Goal: Task Accomplishment & Management: Manage account settings

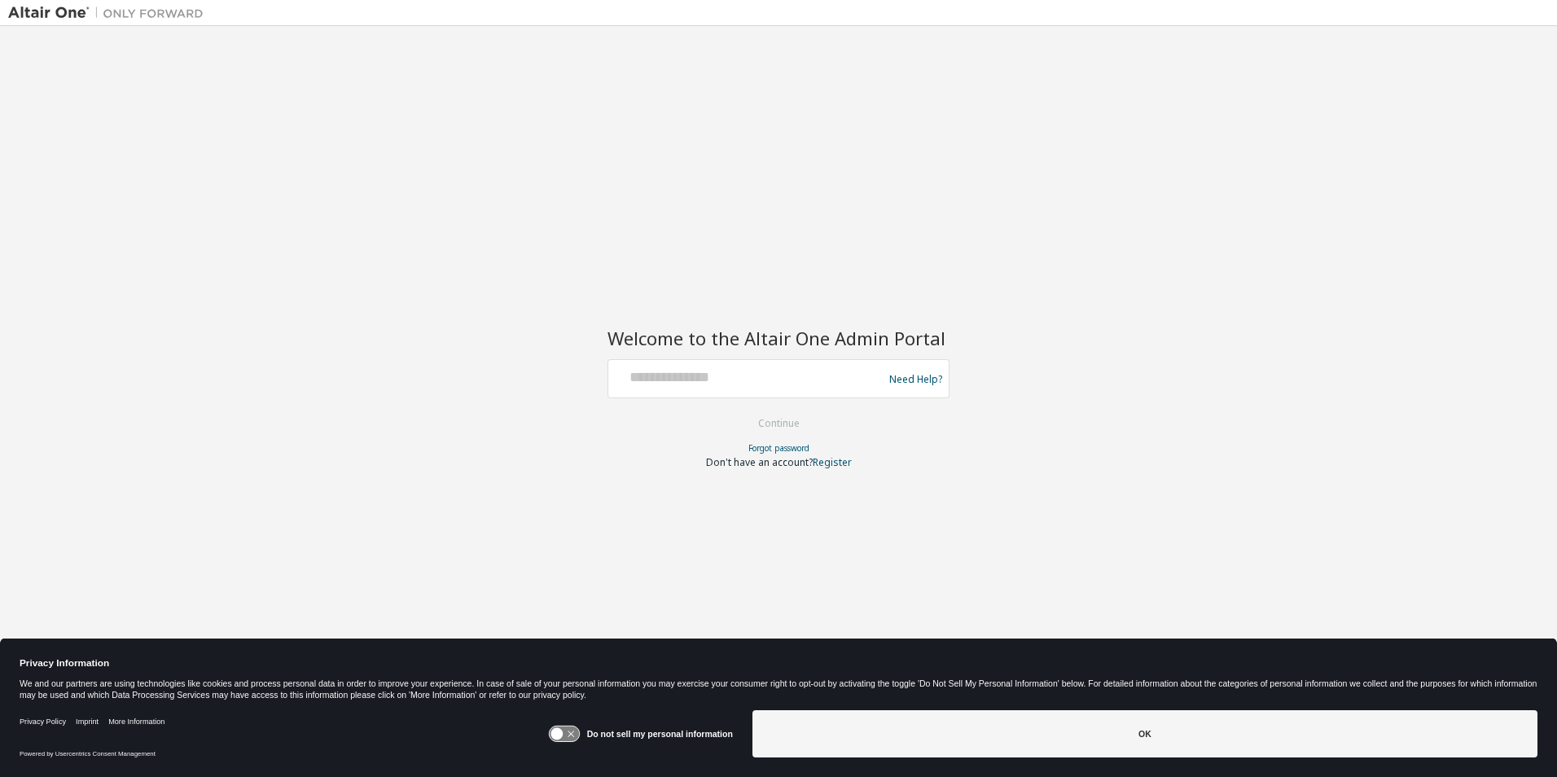
click at [641, 390] on div at bounding box center [748, 378] width 266 height 31
click at [647, 390] on div at bounding box center [748, 378] width 266 height 31
click at [646, 376] on input "text" at bounding box center [748, 375] width 266 height 24
type input "**********"
click at [767, 421] on button "Continue" at bounding box center [779, 423] width 76 height 24
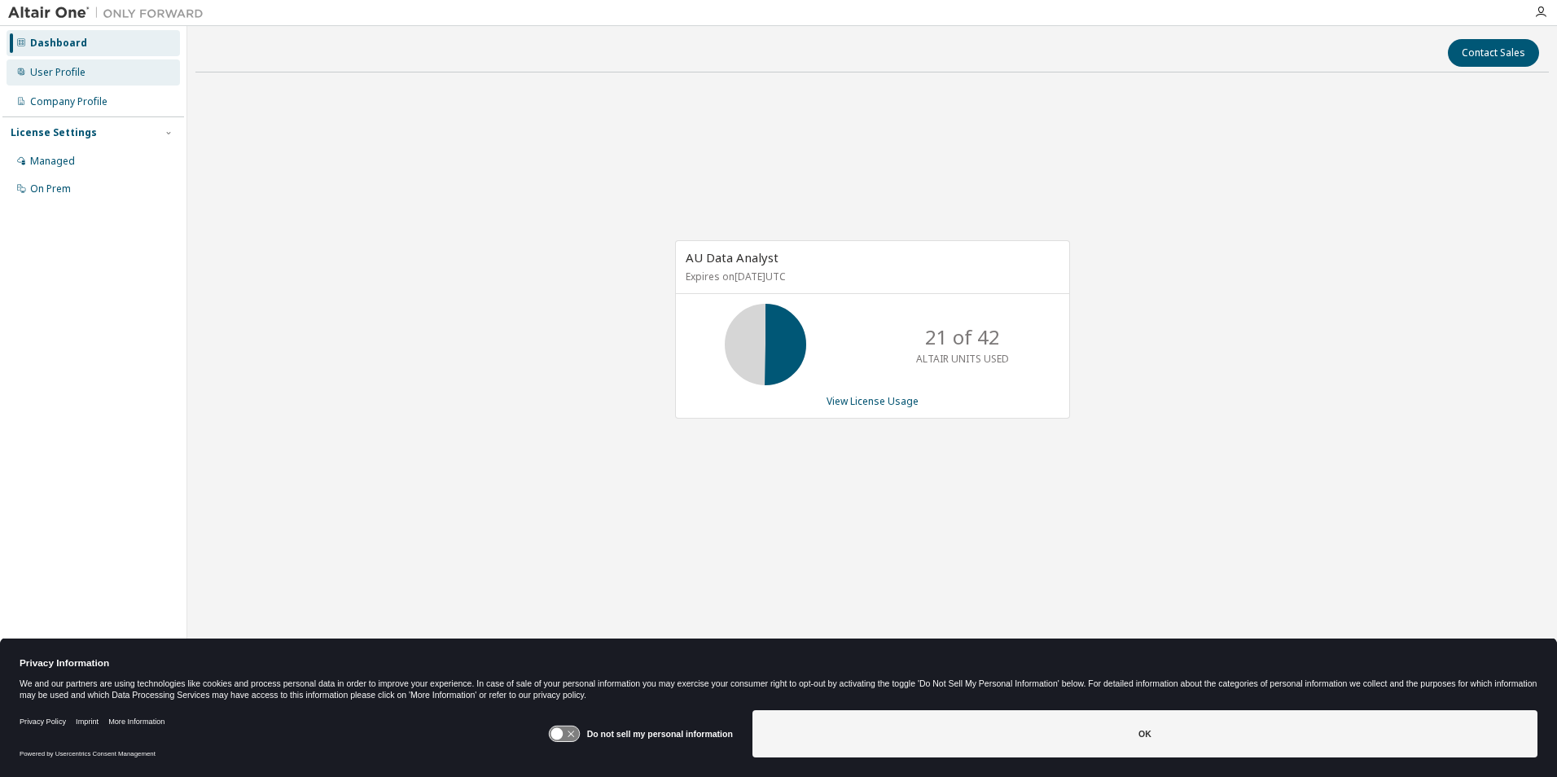
click at [58, 71] on div "User Profile" at bounding box center [57, 72] width 55 height 13
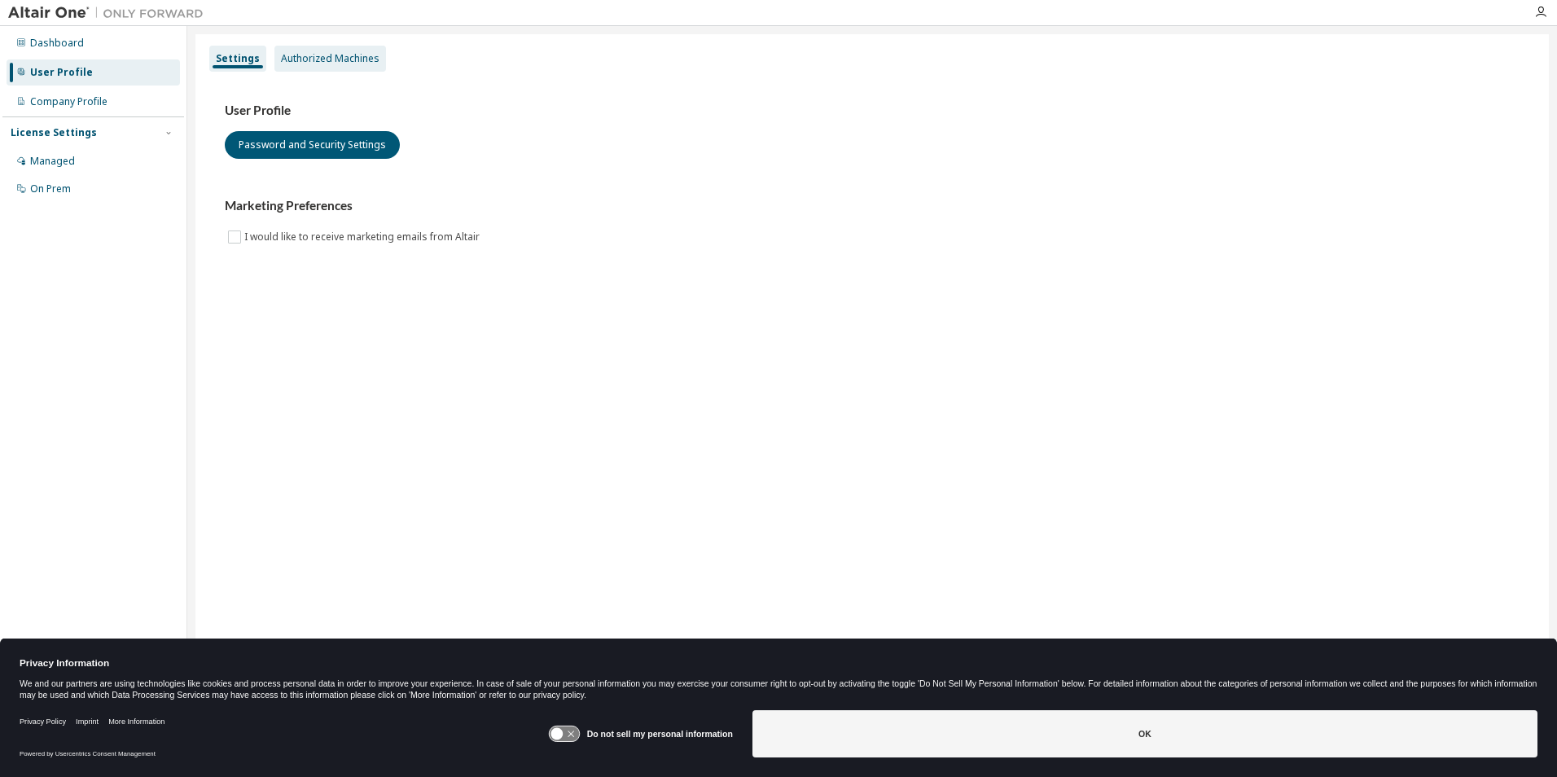
click at [335, 52] on div "Authorized Machines" at bounding box center [330, 58] width 99 height 13
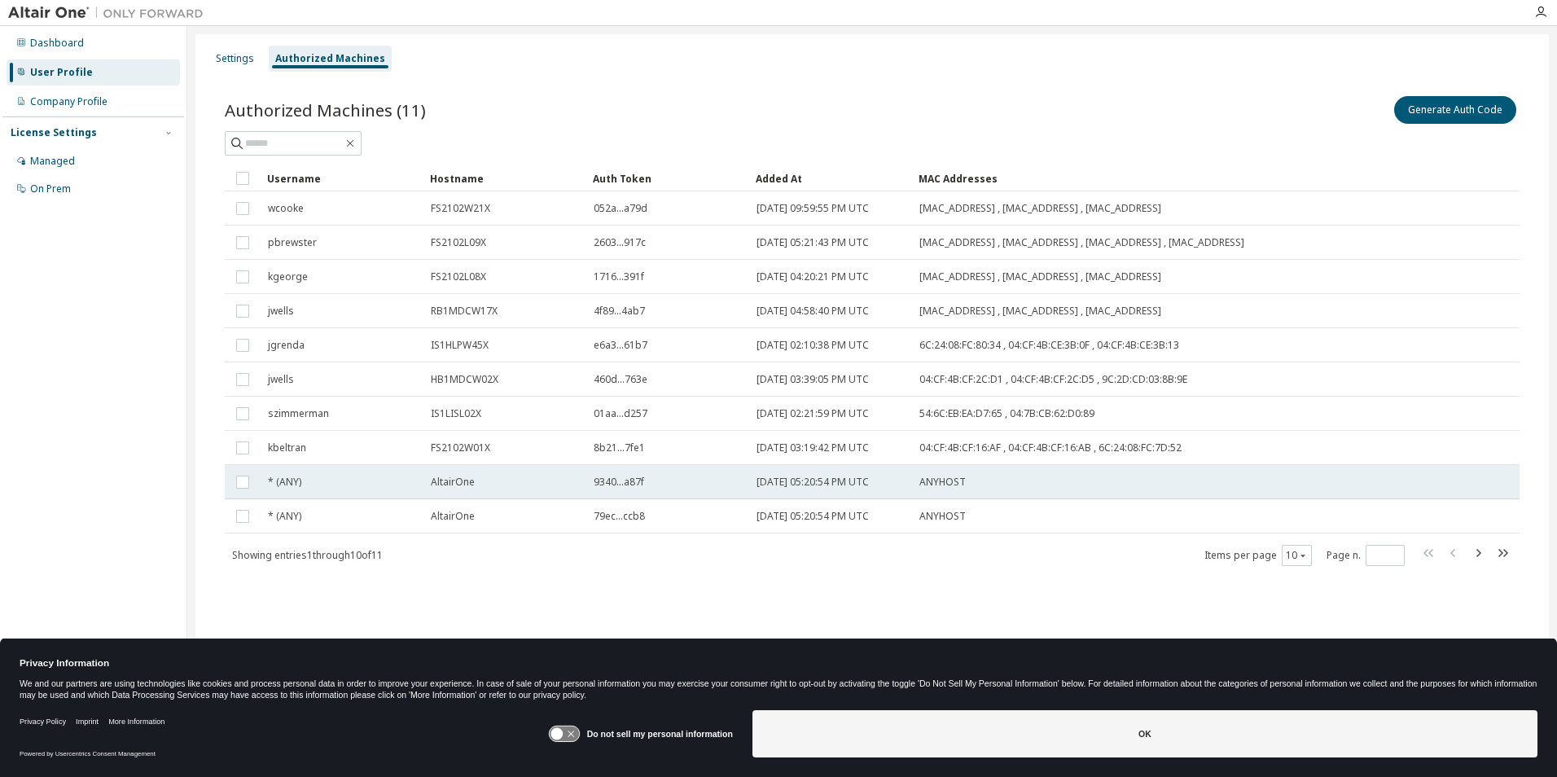
click at [625, 481] on span "9340...a87f" at bounding box center [619, 482] width 50 height 13
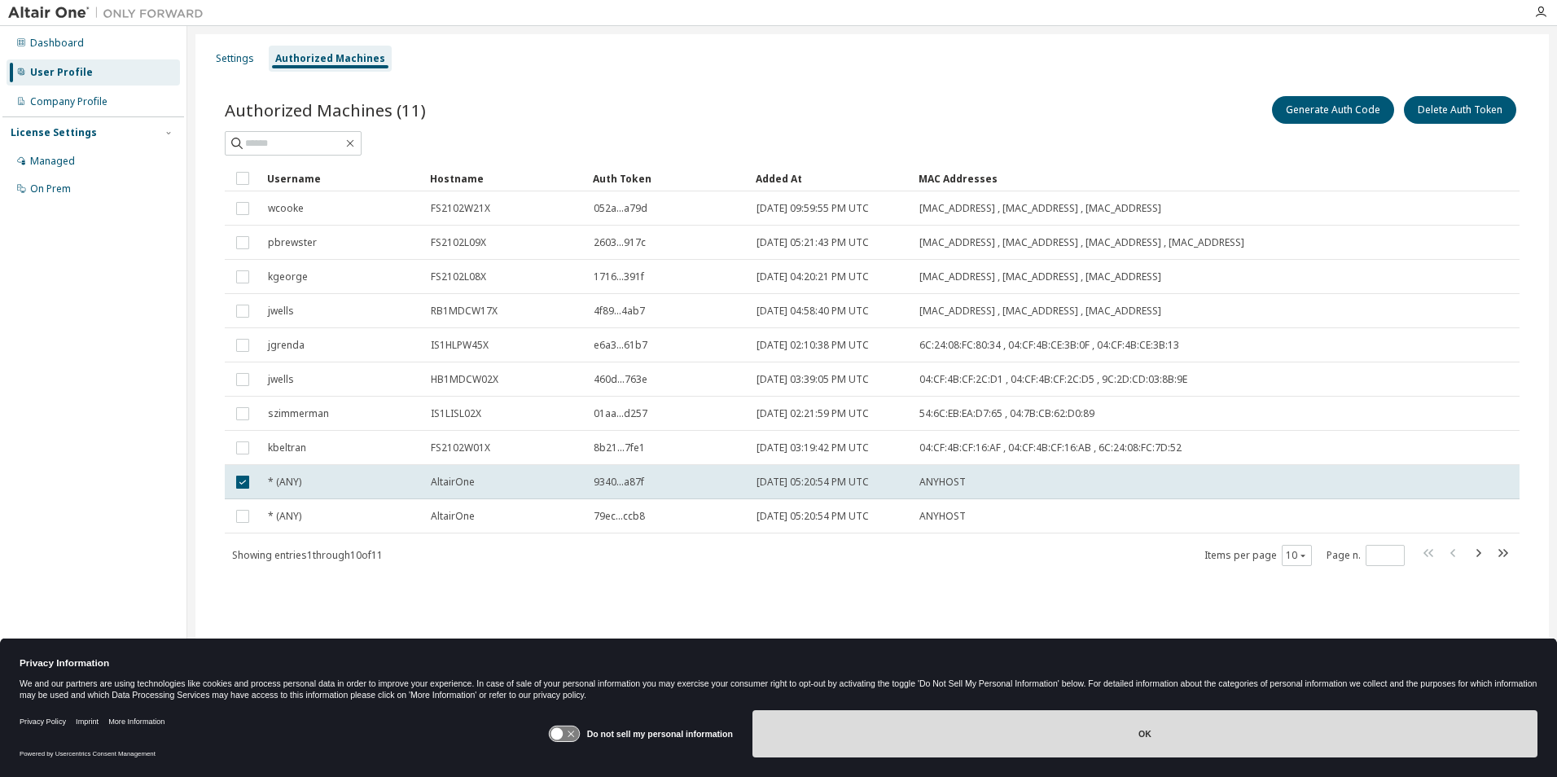
click at [1145, 736] on button "OK" at bounding box center [1144, 733] width 785 height 47
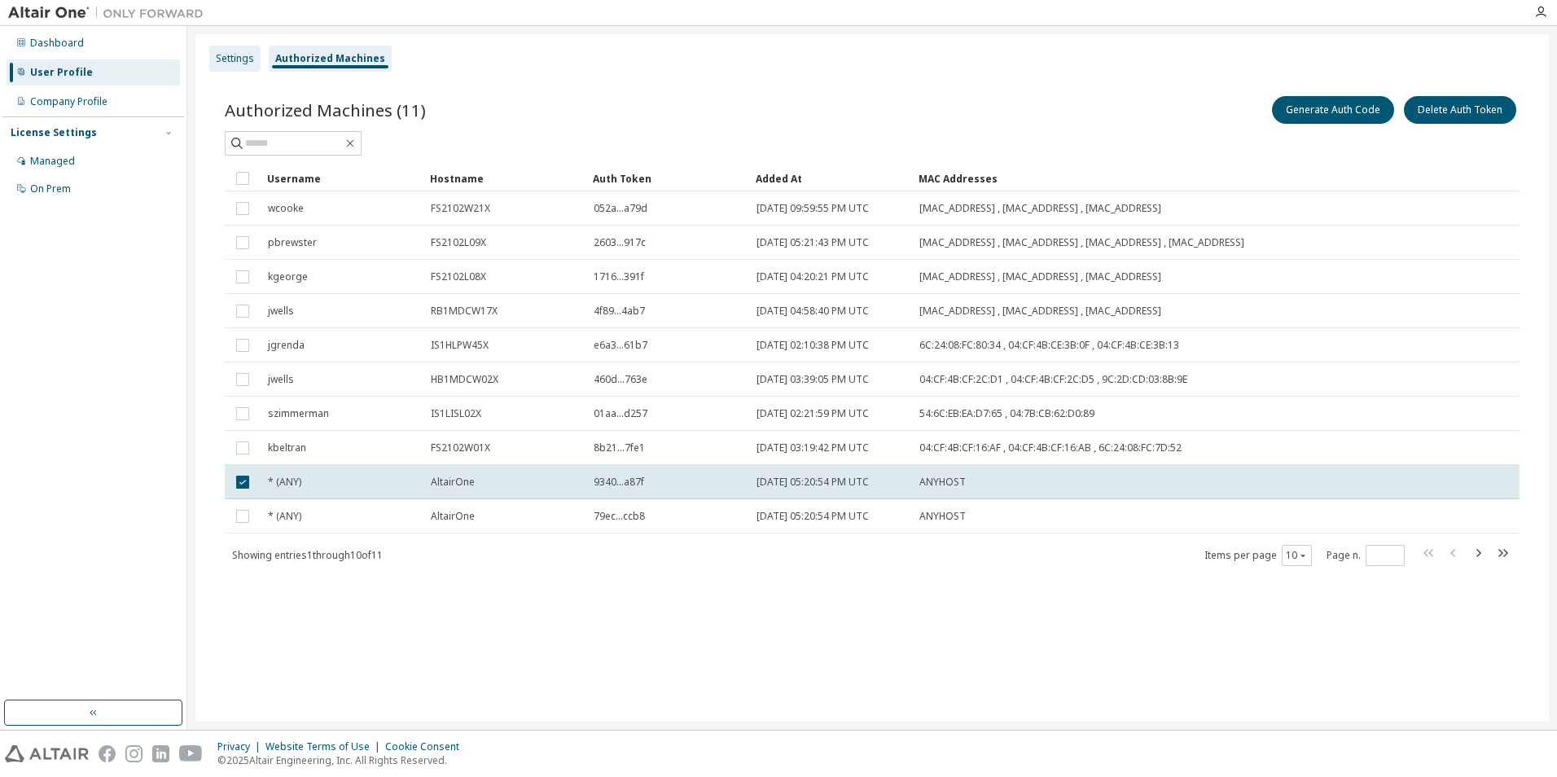
click at [226, 68] on div "Settings" at bounding box center [234, 59] width 51 height 26
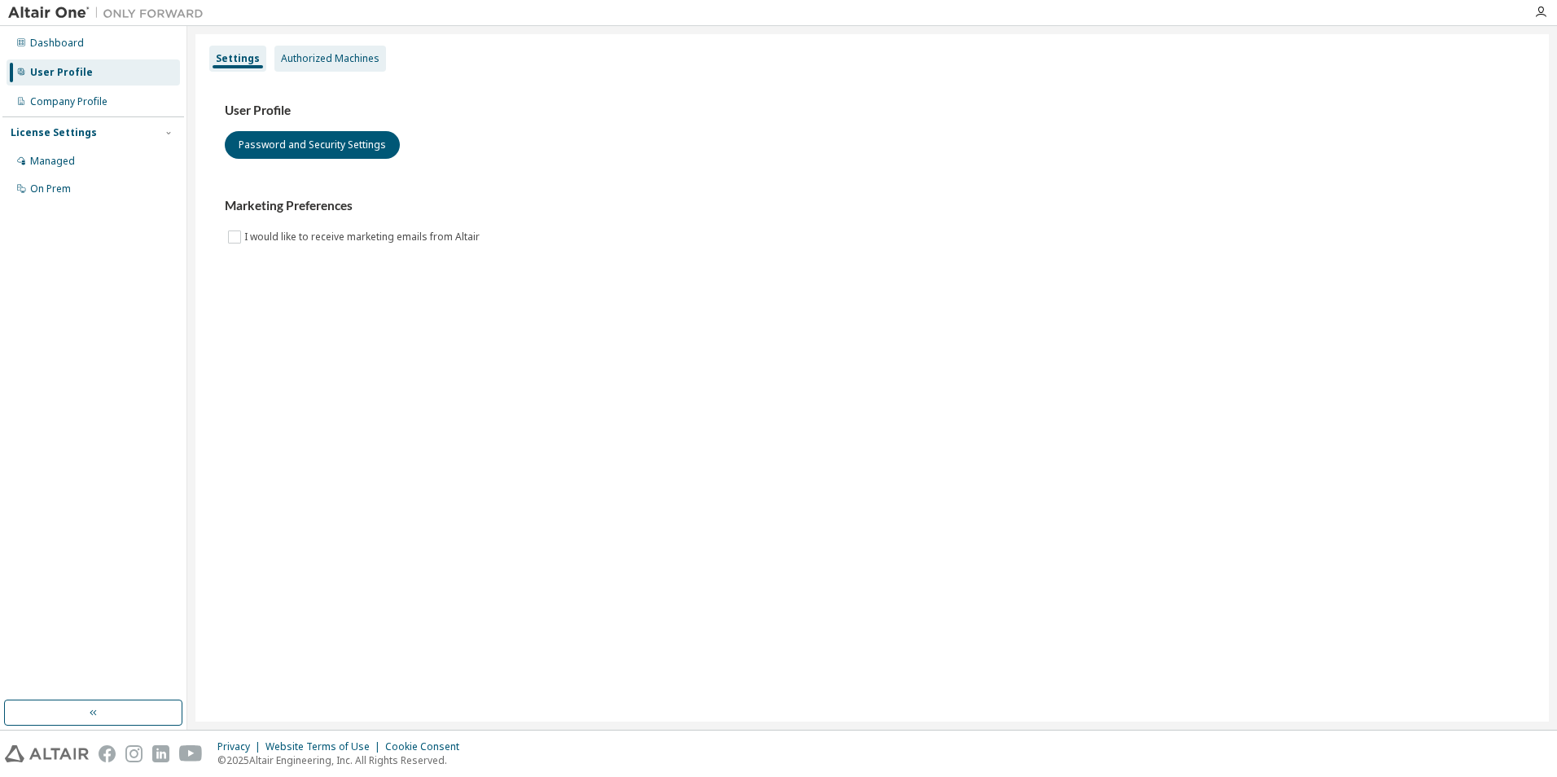
click at [361, 55] on div "Authorized Machines" at bounding box center [330, 58] width 99 height 13
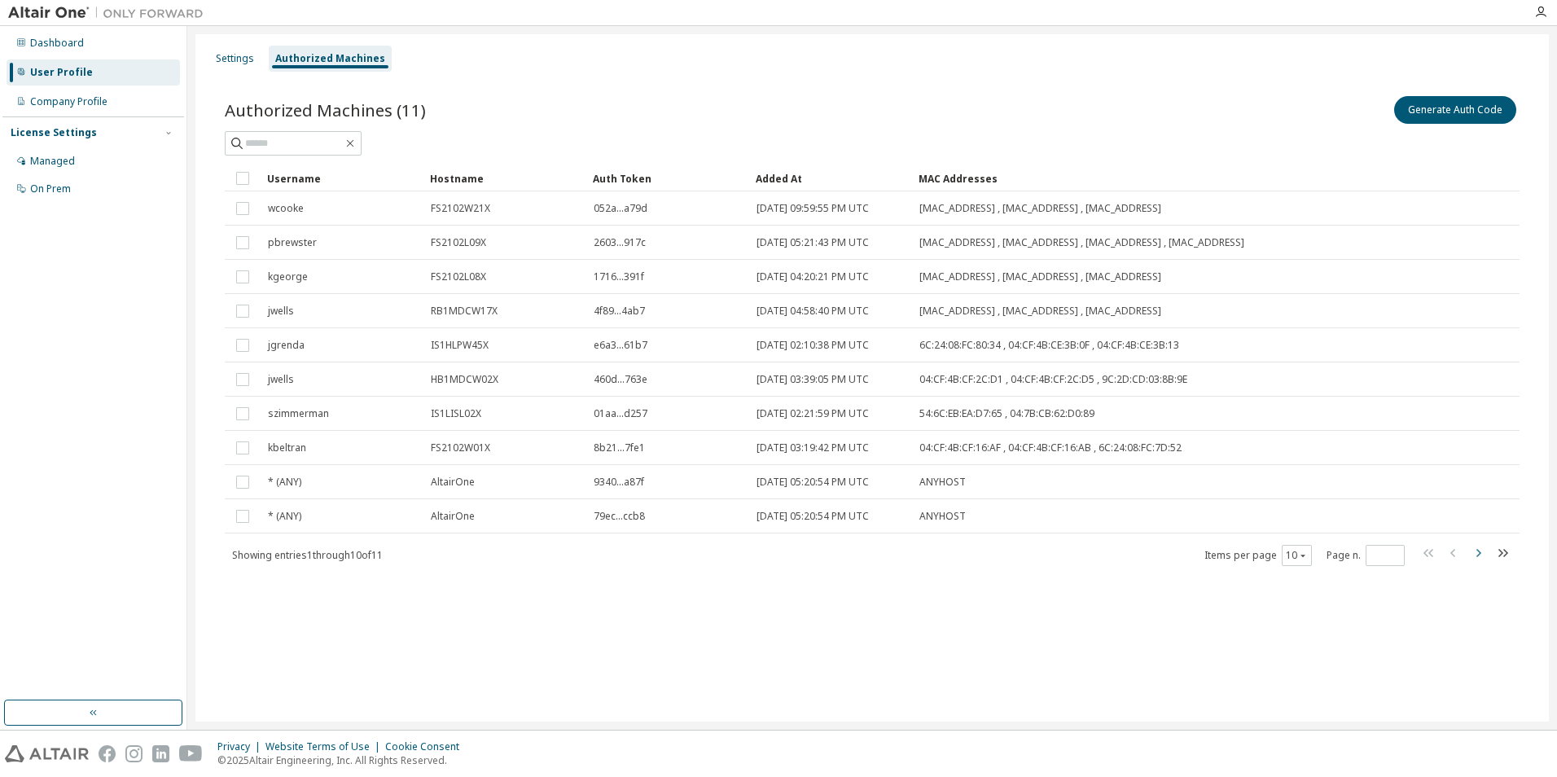
click at [1480, 555] on icon "button" at bounding box center [1478, 553] width 20 height 20
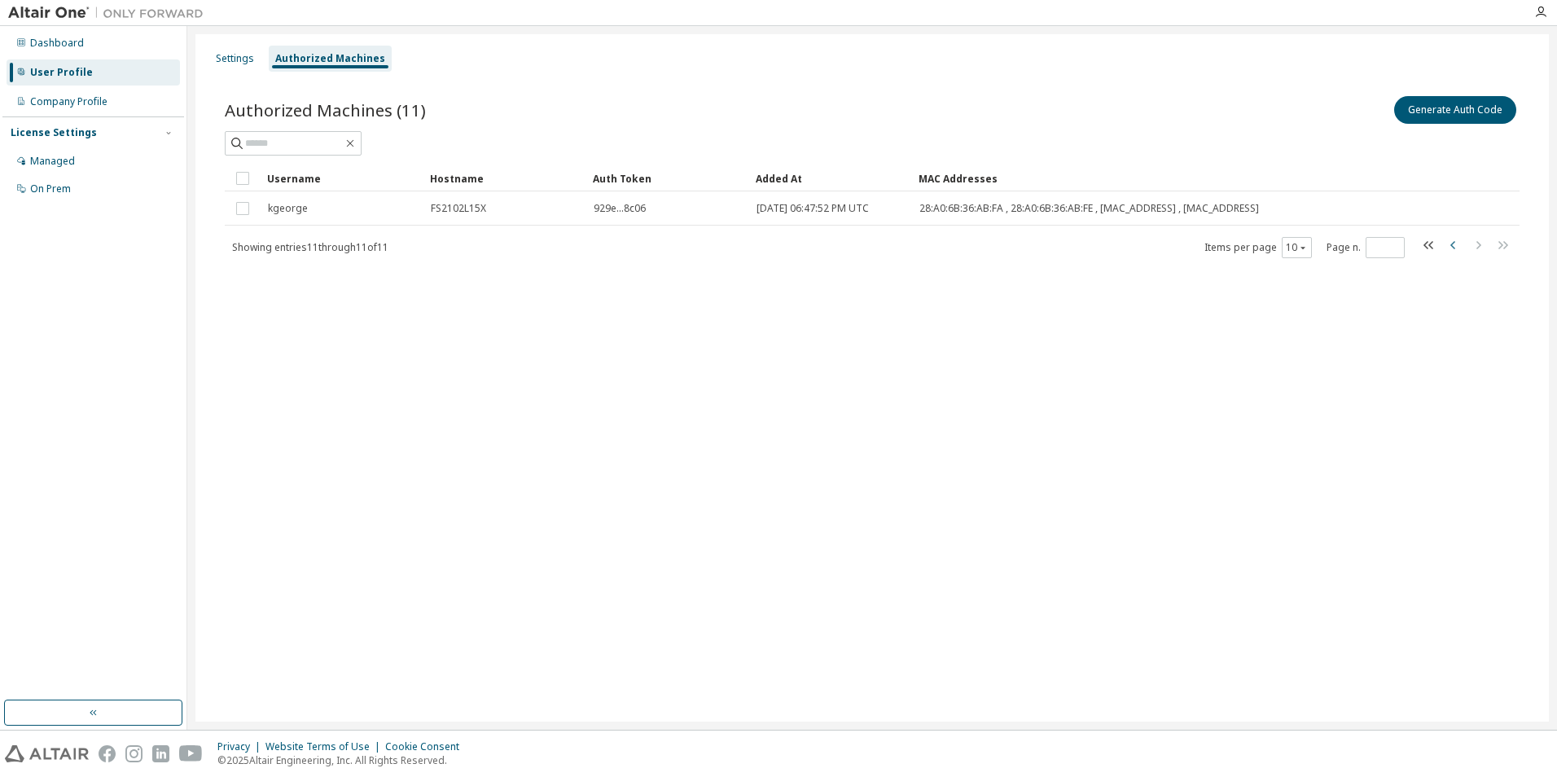
click at [1457, 249] on icon "button" at bounding box center [1454, 245] width 20 height 20
type input "*"
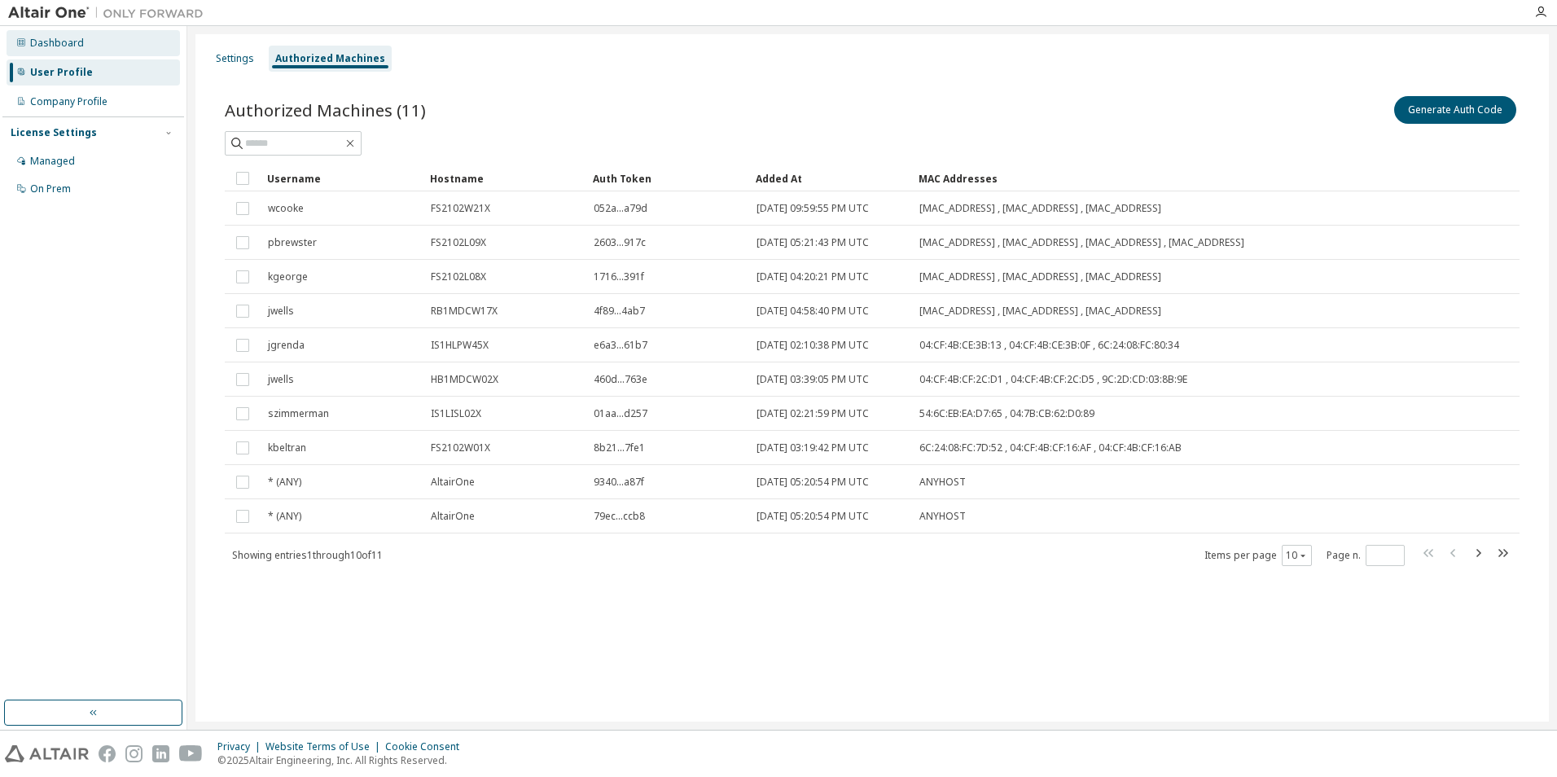
click at [76, 42] on div "Dashboard" at bounding box center [57, 43] width 54 height 13
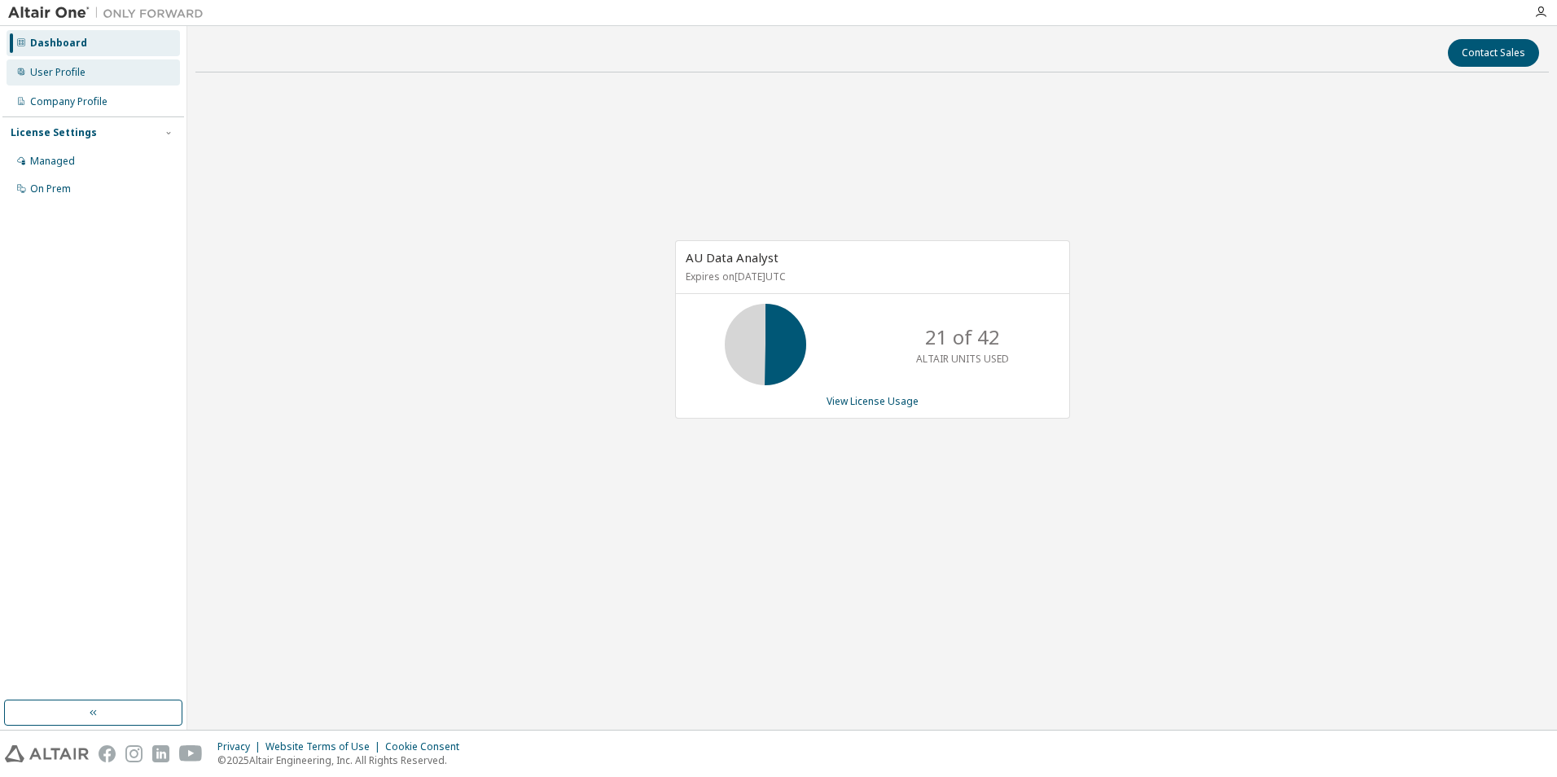
click at [81, 60] on div "User Profile" at bounding box center [93, 72] width 173 height 26
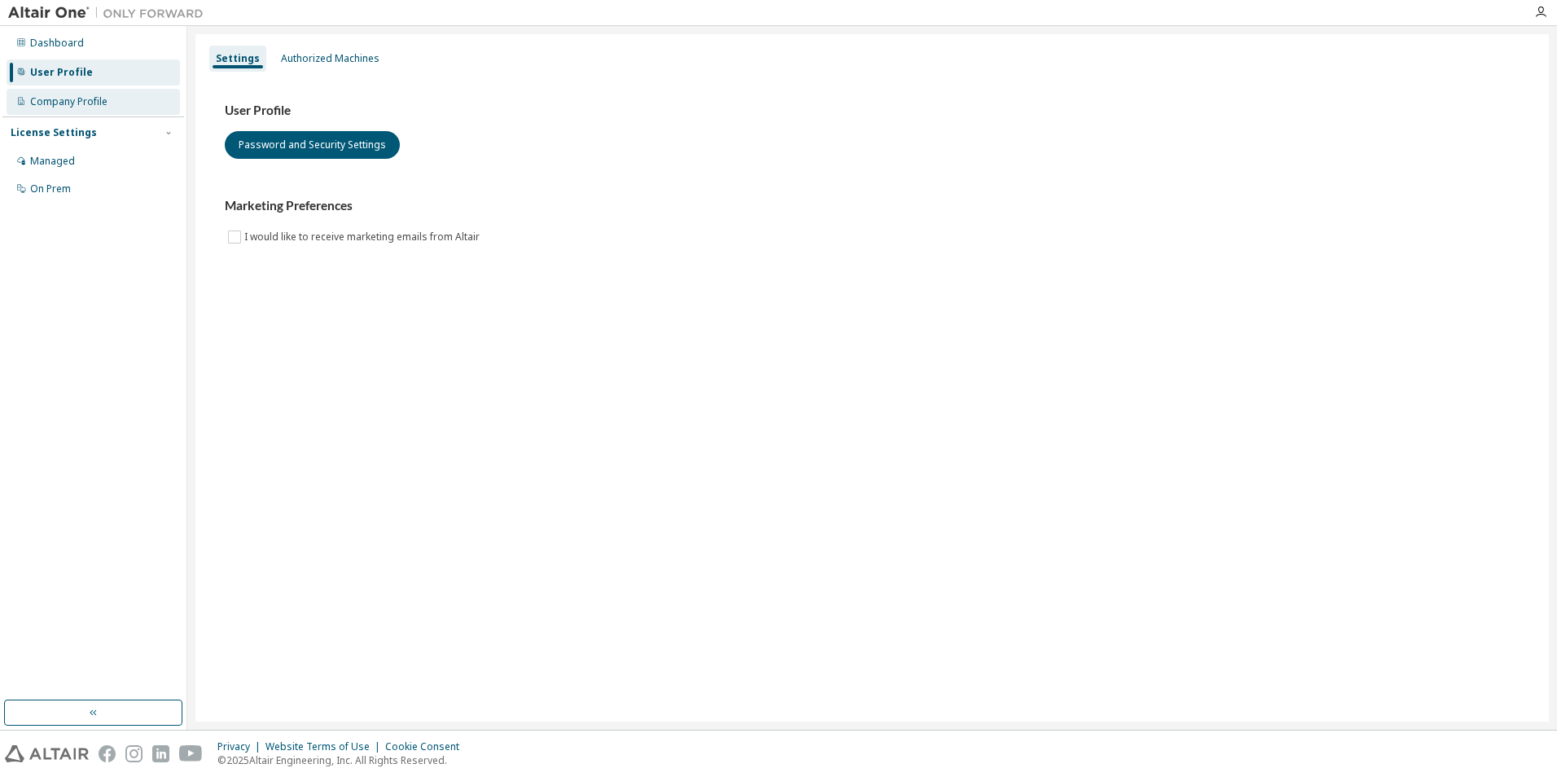
click at [69, 101] on div "Company Profile" at bounding box center [68, 101] width 77 height 13
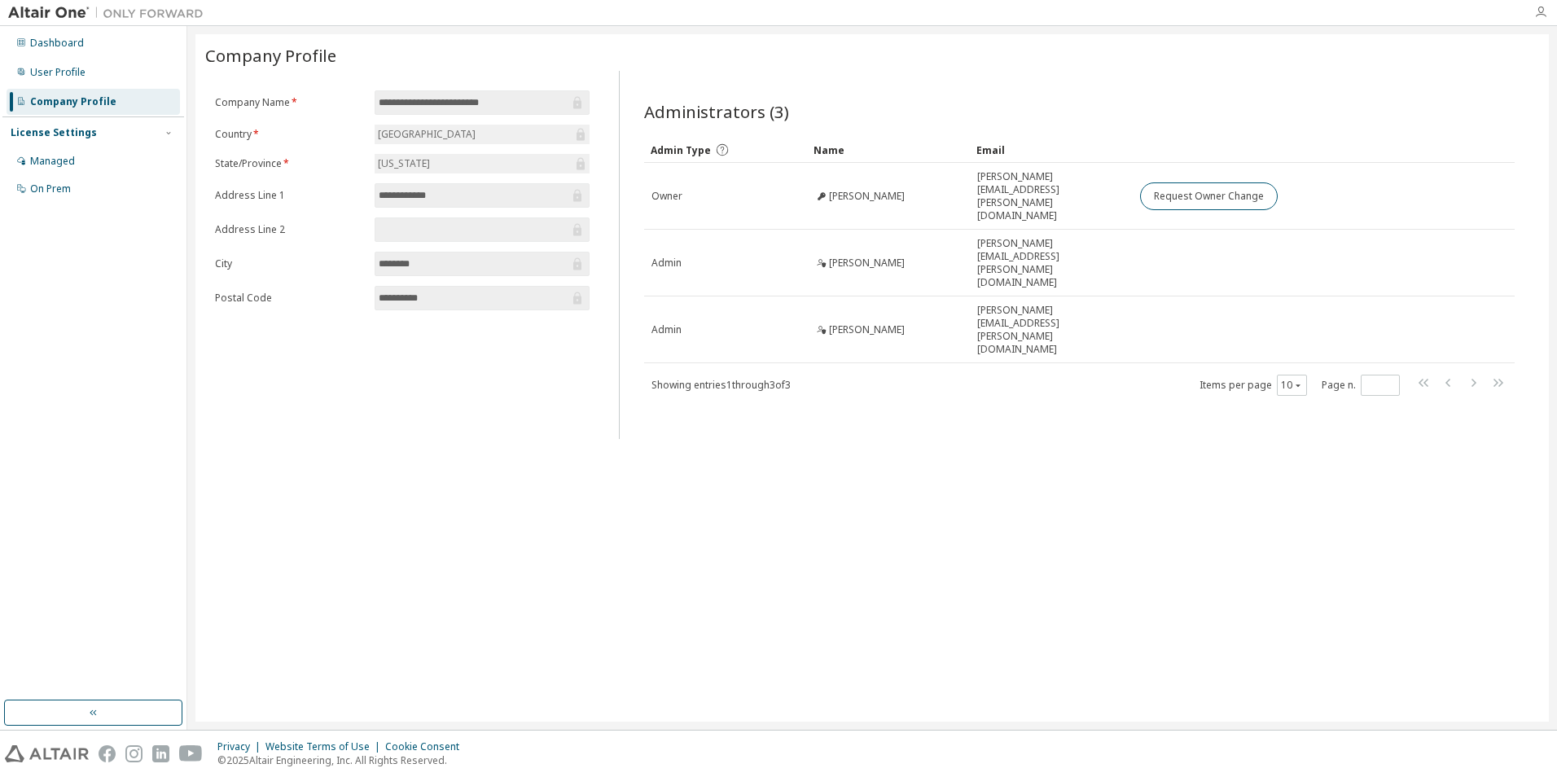
click at [1536, 11] on icon "button" at bounding box center [1540, 12] width 13 height 13
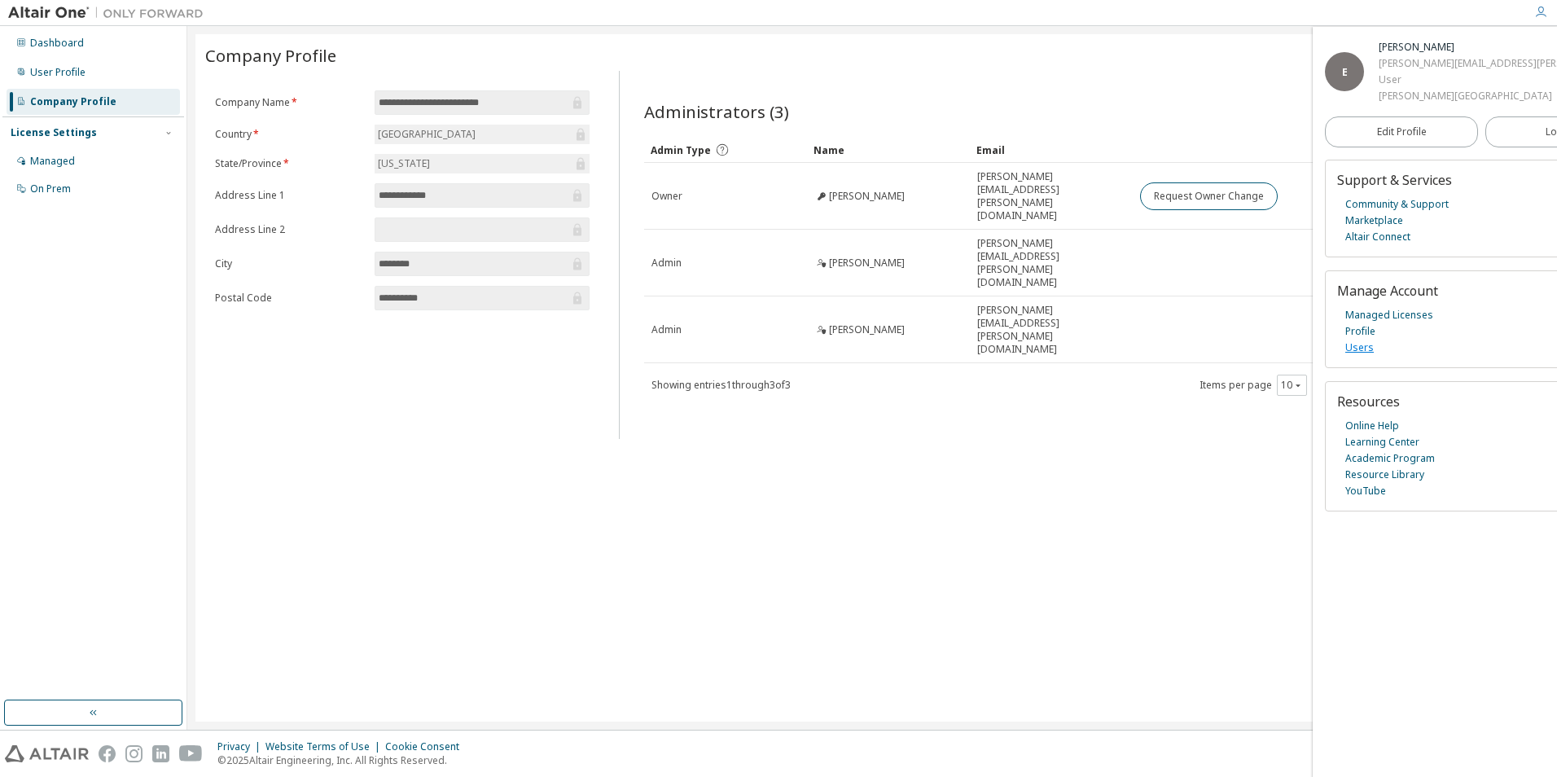
click at [1356, 349] on link "Users" at bounding box center [1359, 348] width 28 height 16
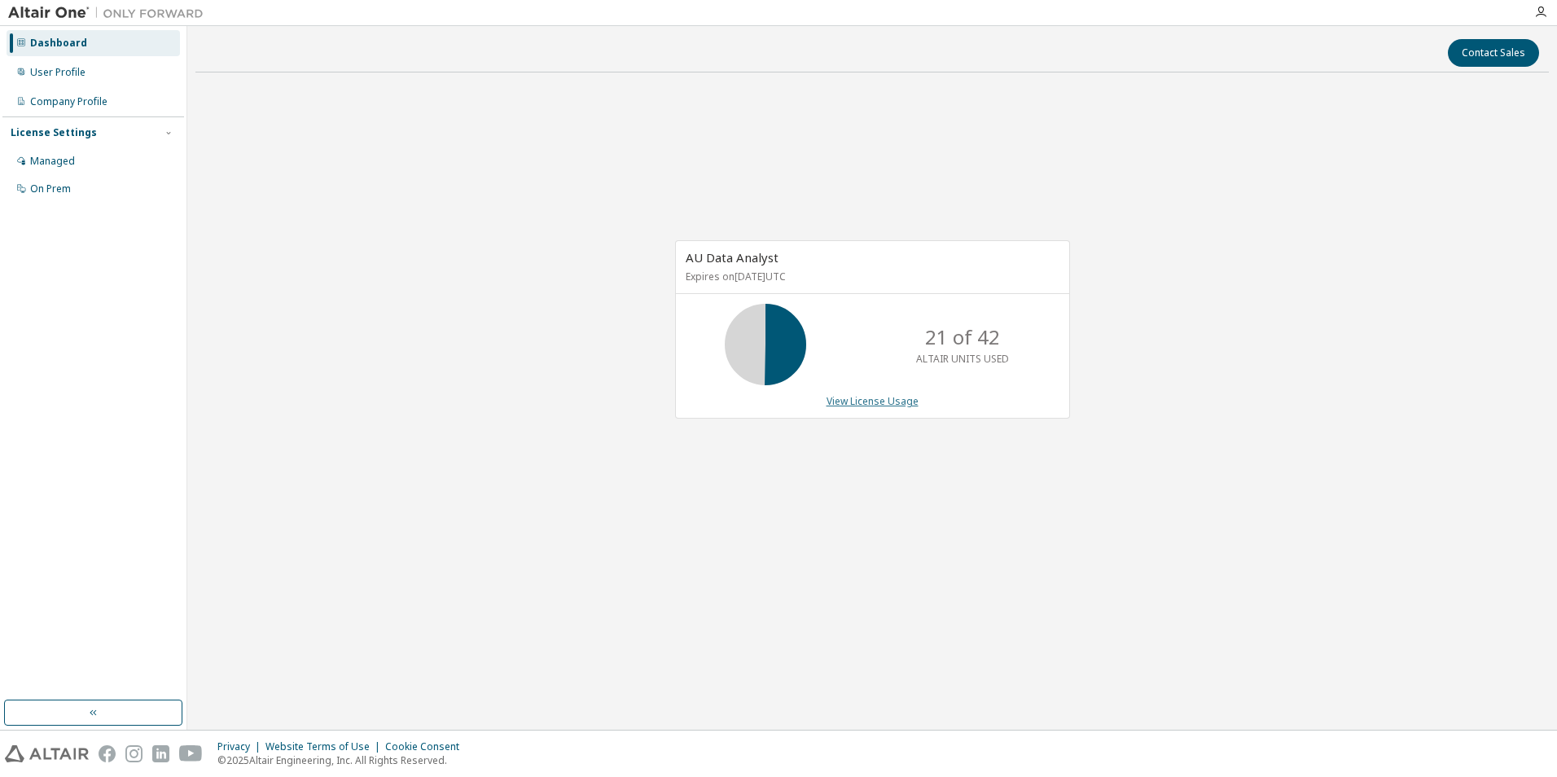
click at [860, 401] on link "View License Usage" at bounding box center [872, 401] width 92 height 14
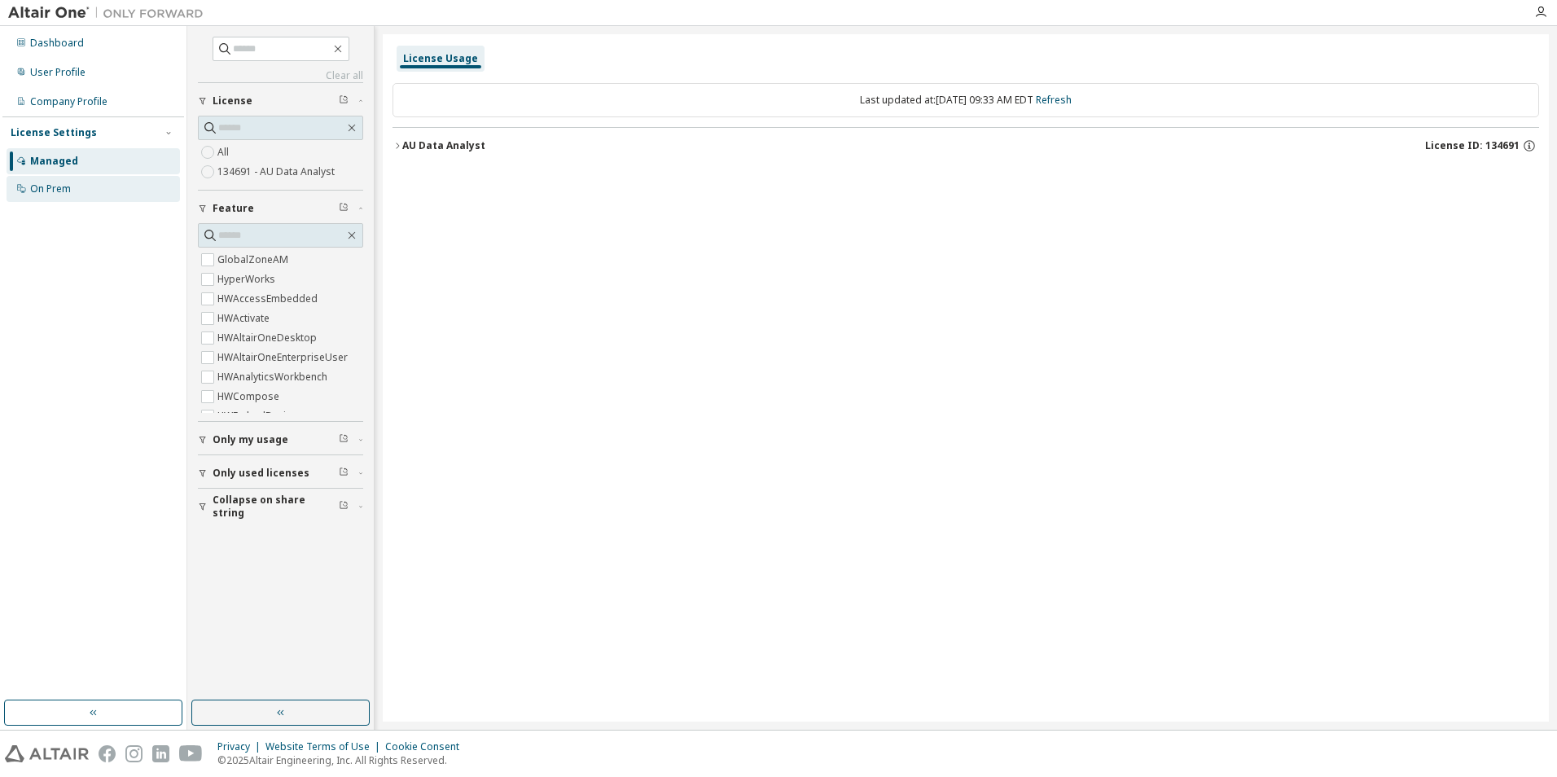
click at [47, 195] on div "On Prem" at bounding box center [50, 188] width 41 height 13
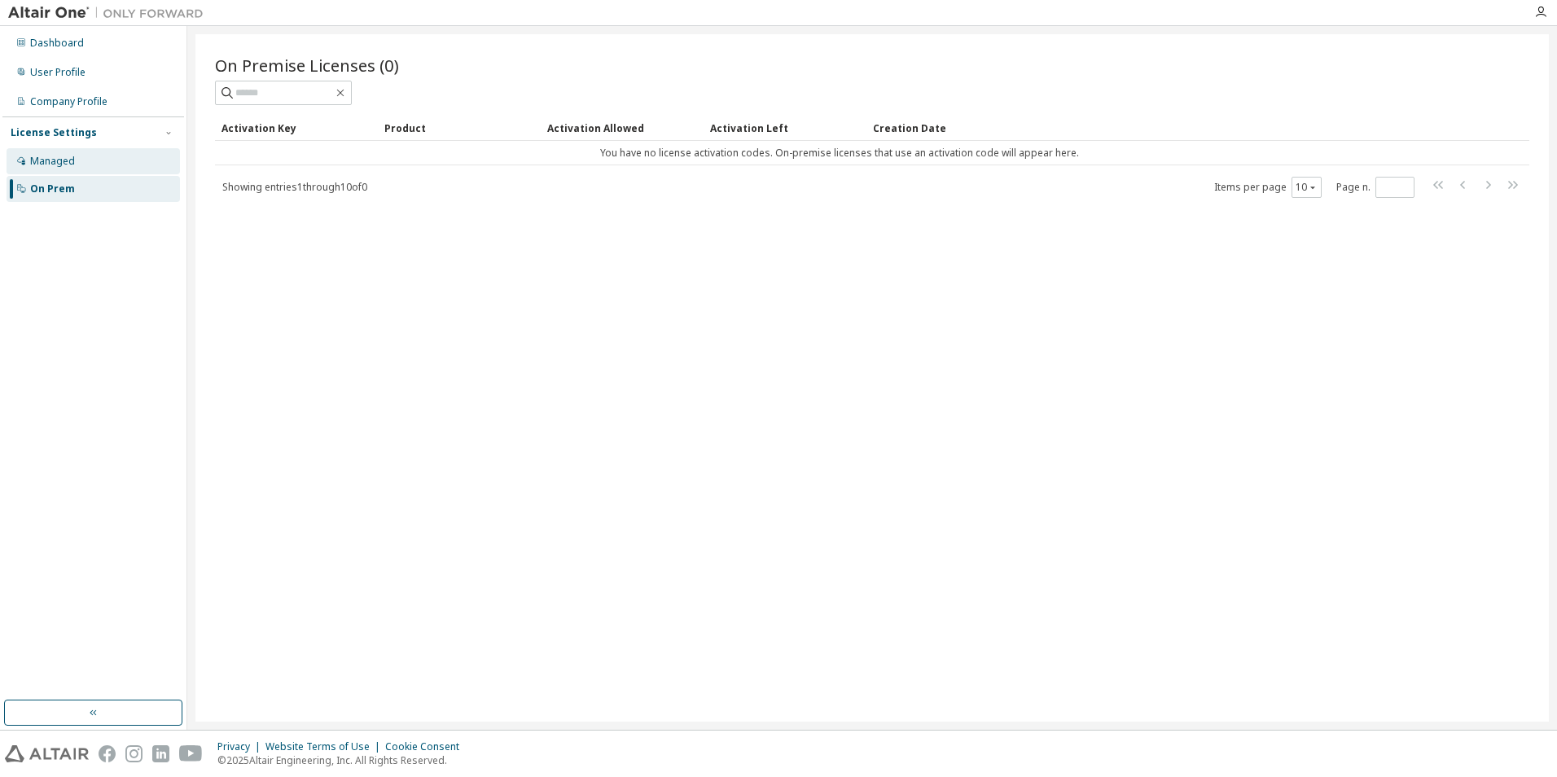
click at [52, 164] on div "Managed" at bounding box center [52, 161] width 45 height 13
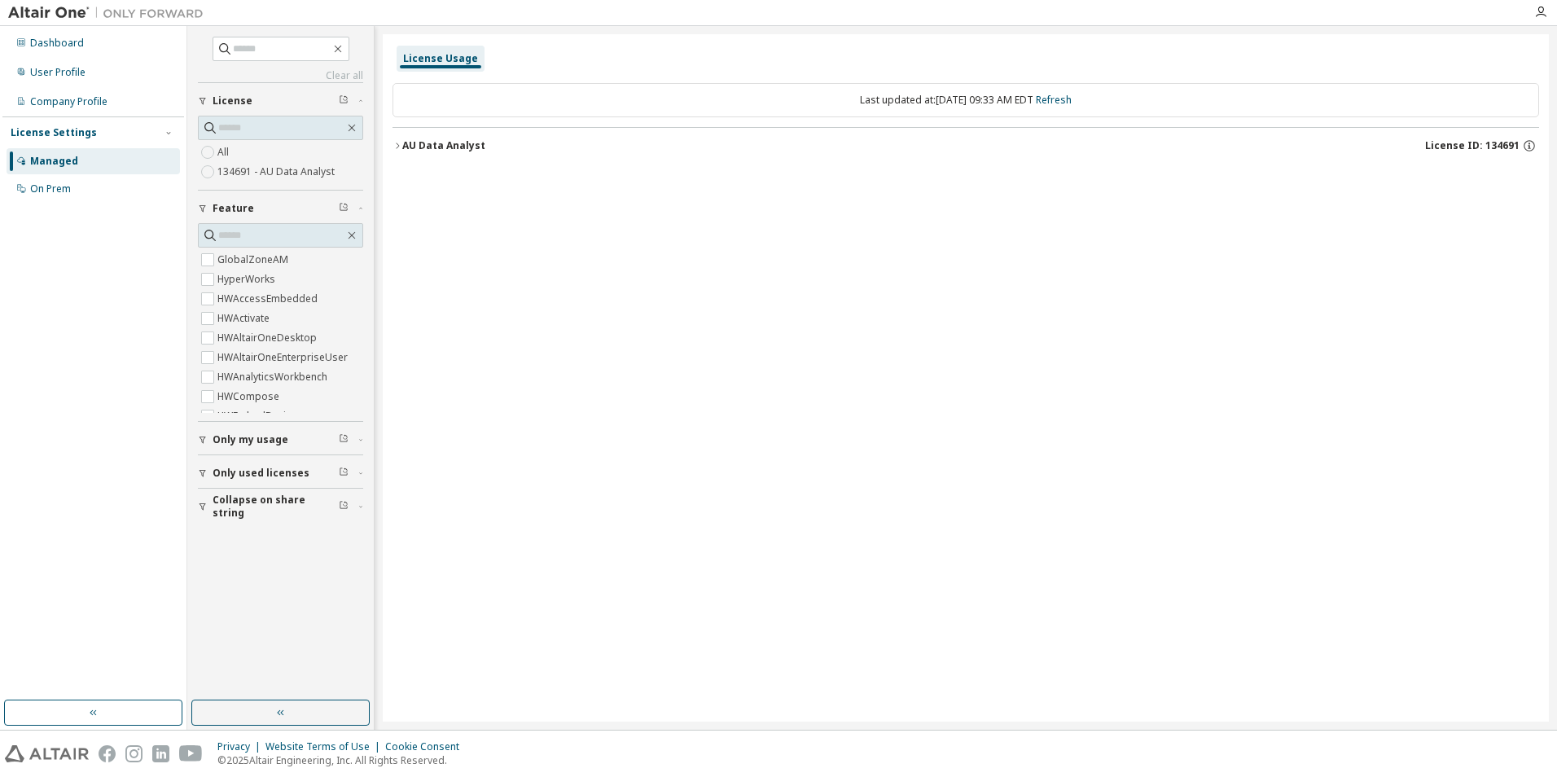
click at [46, 134] on div "License Settings" at bounding box center [54, 132] width 86 height 13
click at [98, 45] on div "Dashboard" at bounding box center [93, 43] width 173 height 26
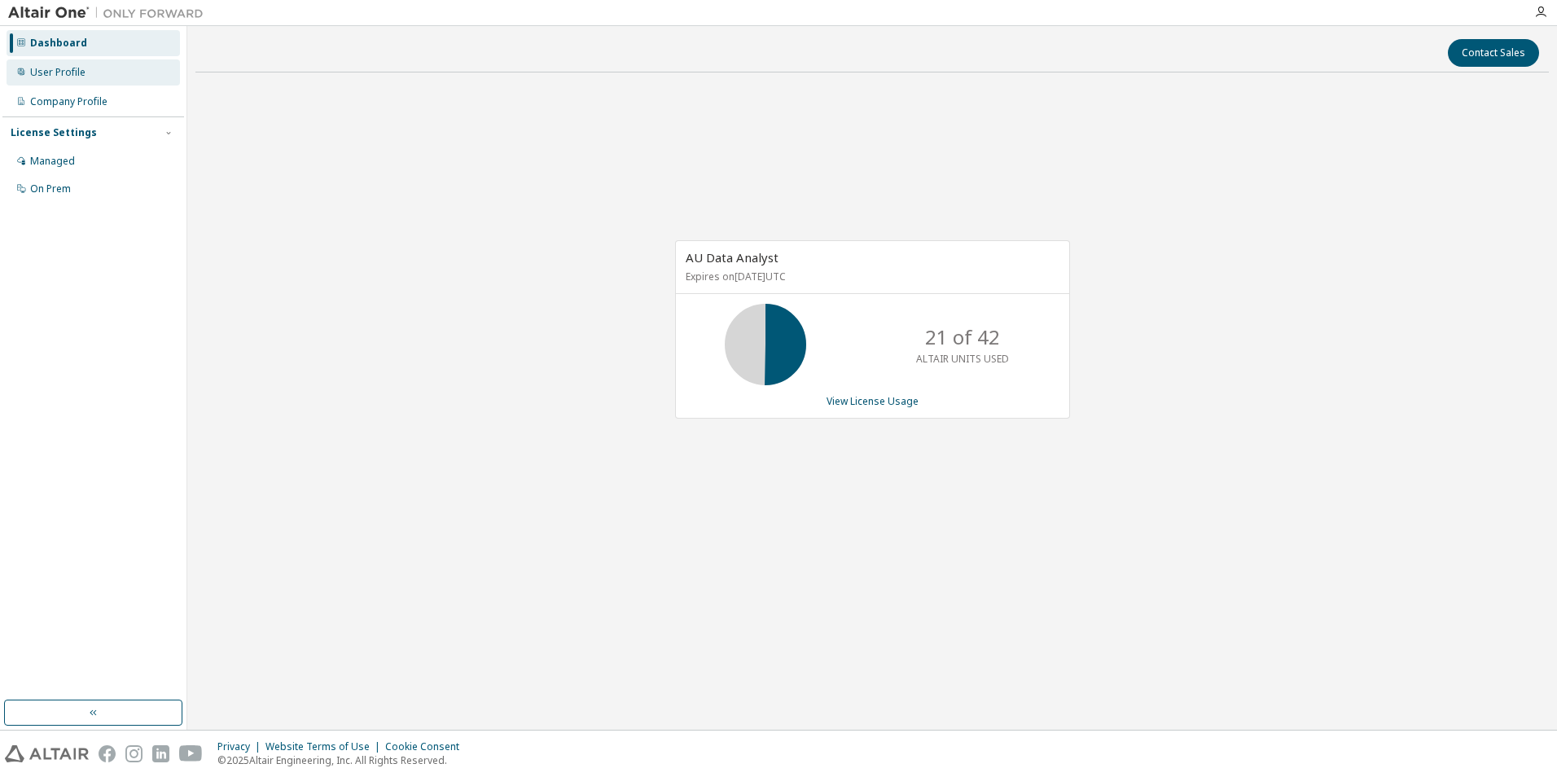
click at [94, 64] on div "User Profile" at bounding box center [93, 72] width 173 height 26
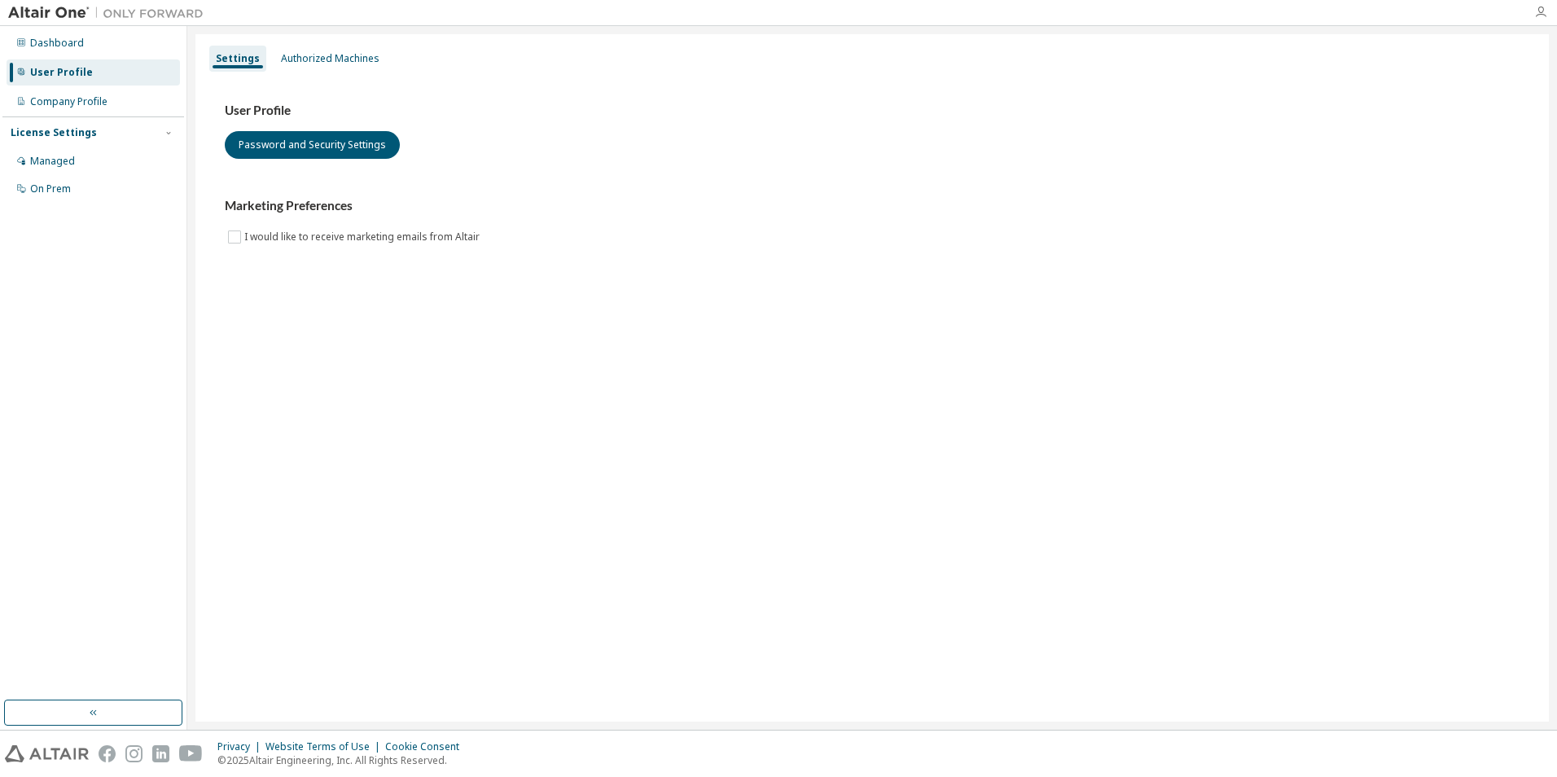
click at [1539, 18] on icon "button" at bounding box center [1540, 12] width 13 height 13
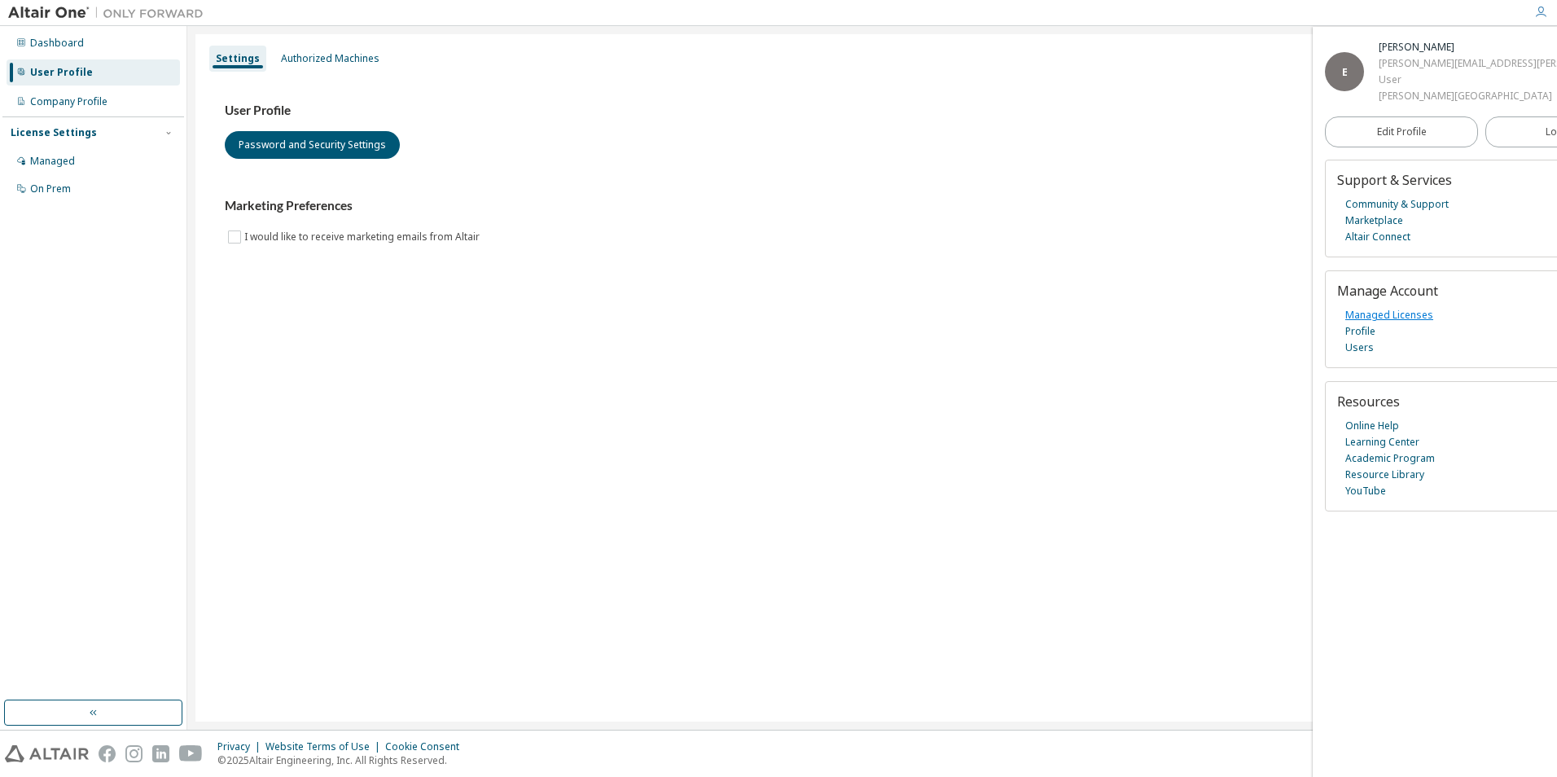
click at [1383, 313] on link "Managed Licenses" at bounding box center [1389, 315] width 88 height 16
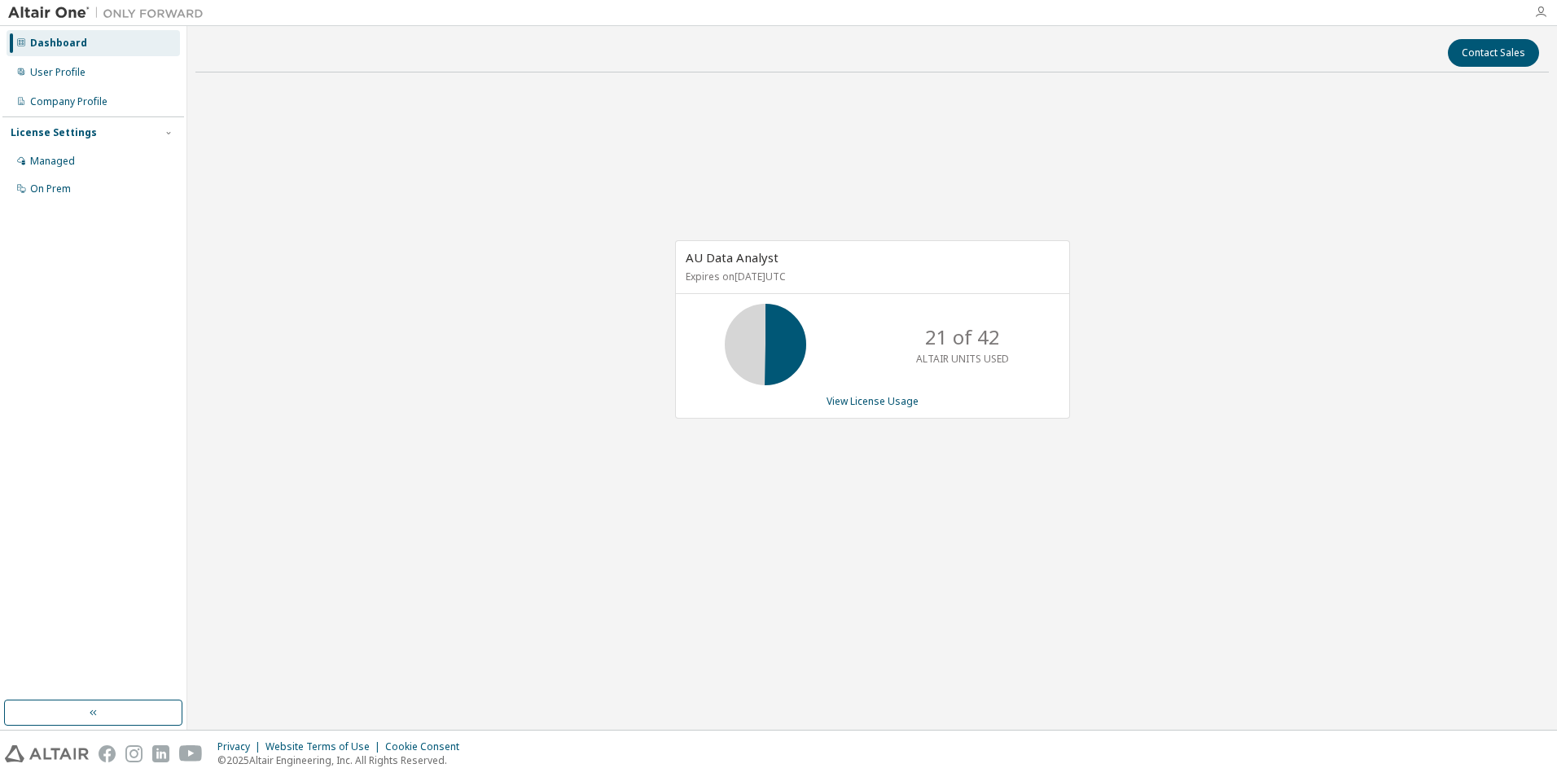
click at [1540, 11] on icon "button" at bounding box center [1540, 12] width 13 height 13
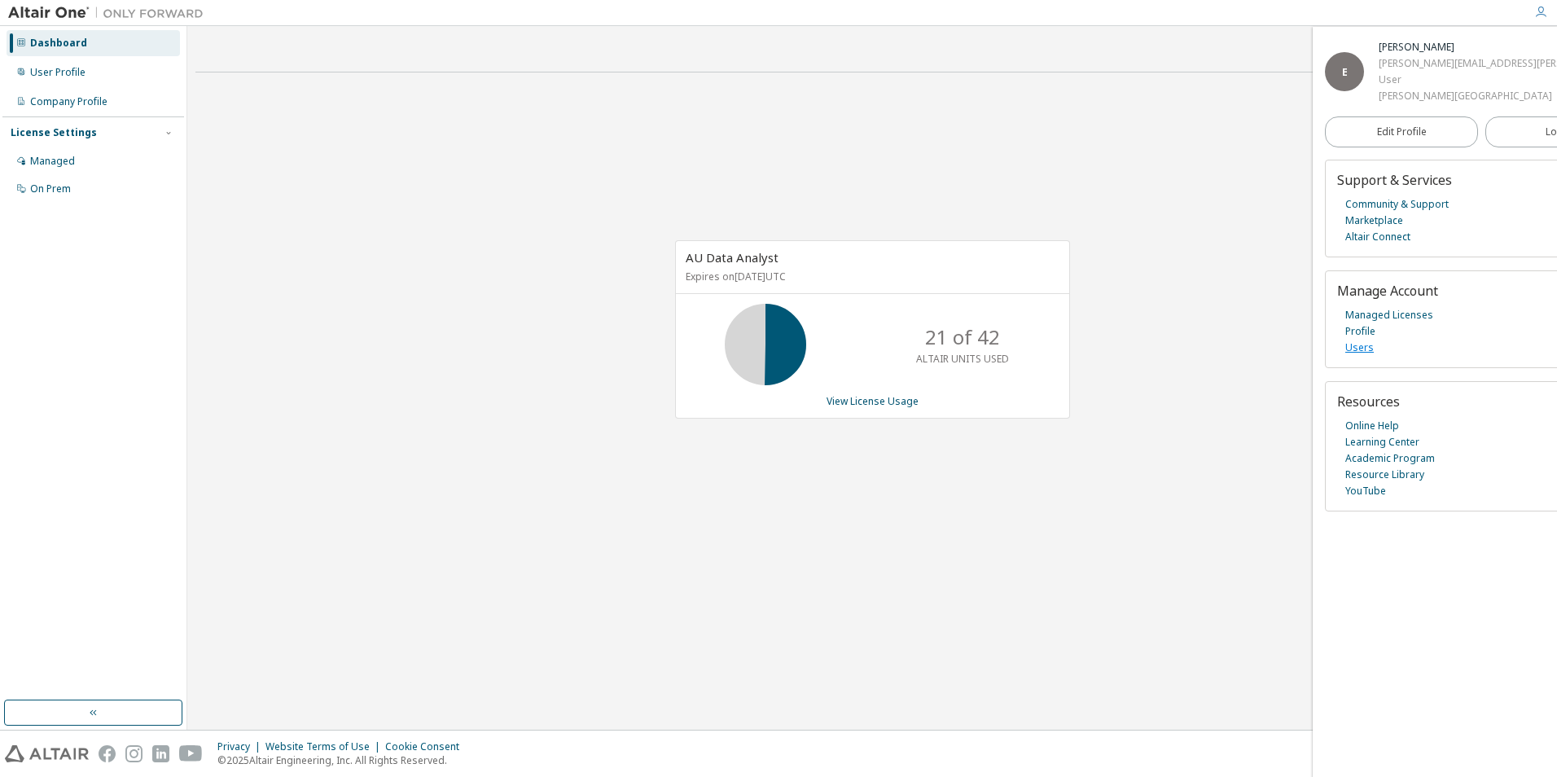
click at [1361, 346] on link "Users" at bounding box center [1359, 348] width 28 height 16
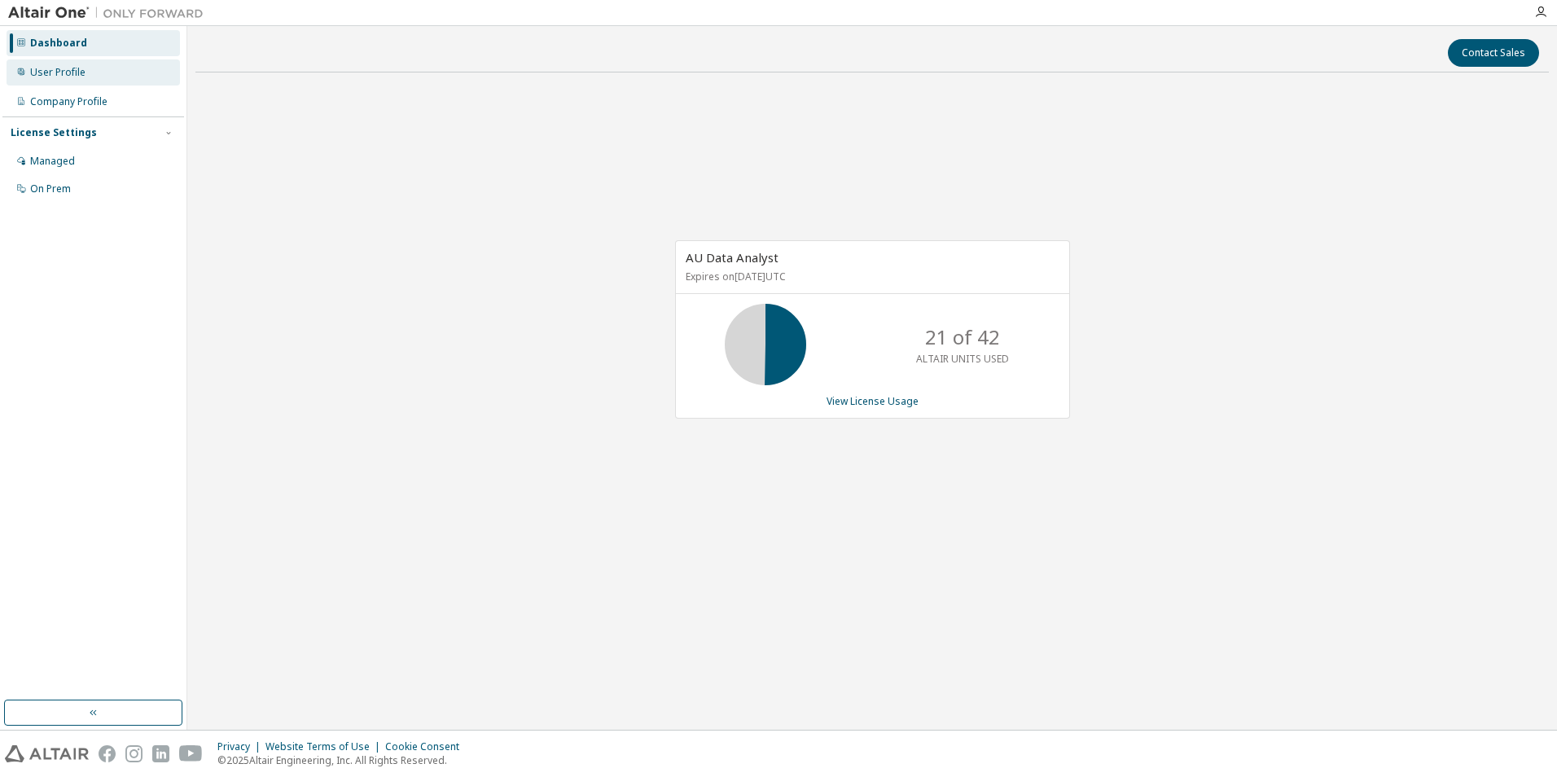
click at [59, 79] on div "User Profile" at bounding box center [93, 72] width 173 height 26
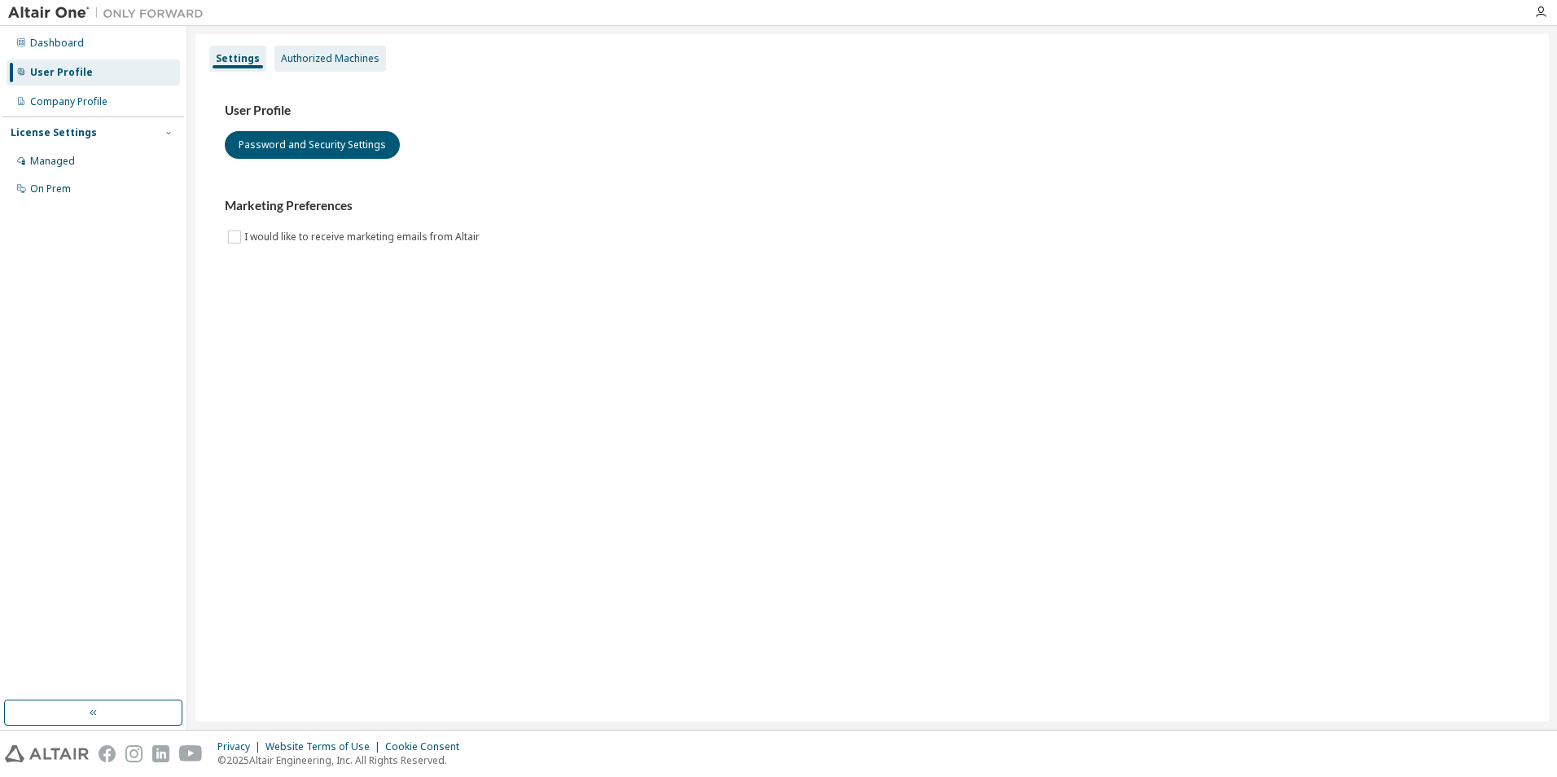
click at [340, 54] on div "Authorized Machines" at bounding box center [330, 58] width 99 height 13
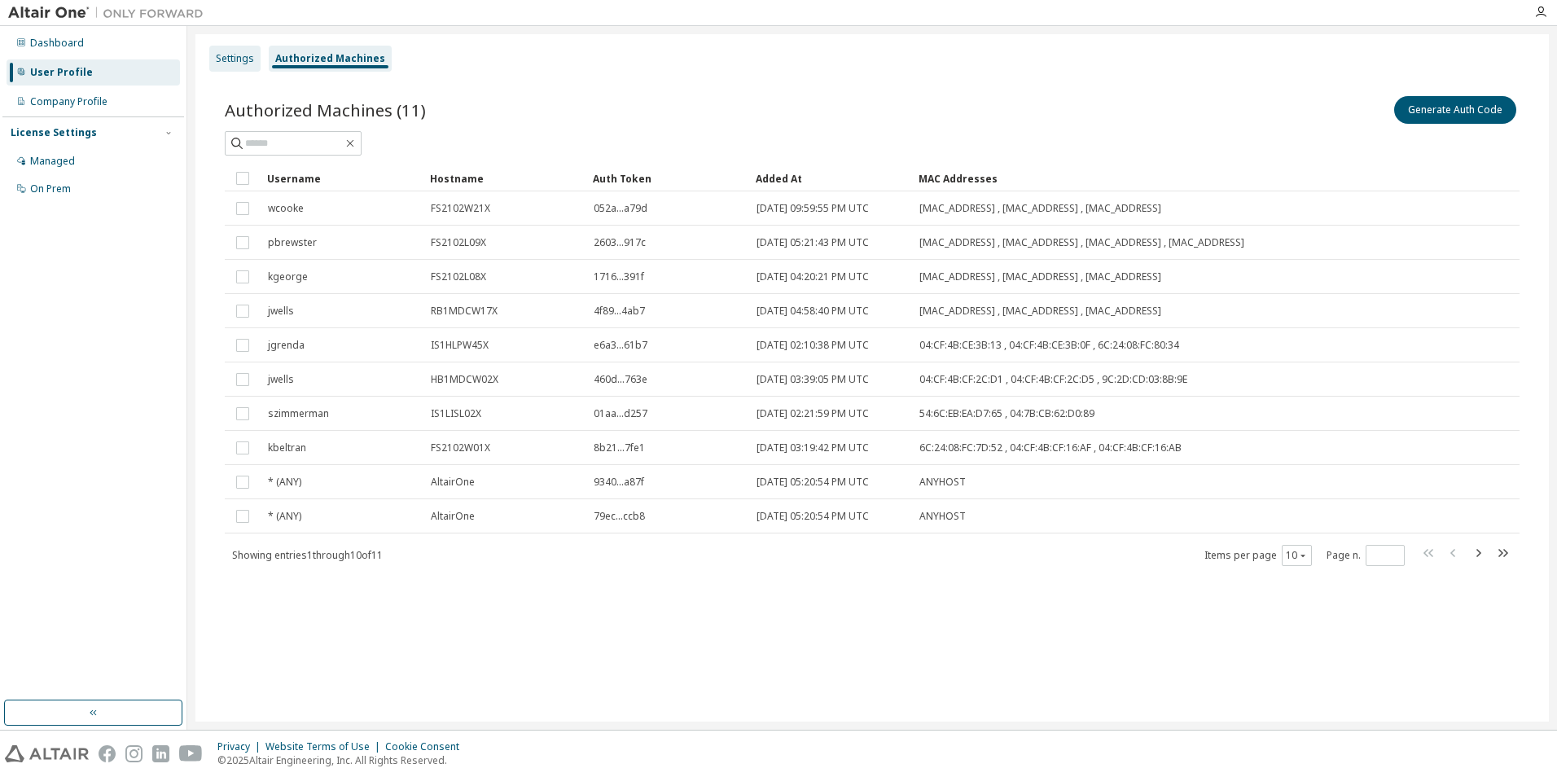
click at [249, 51] on div "Settings" at bounding box center [234, 59] width 51 height 26
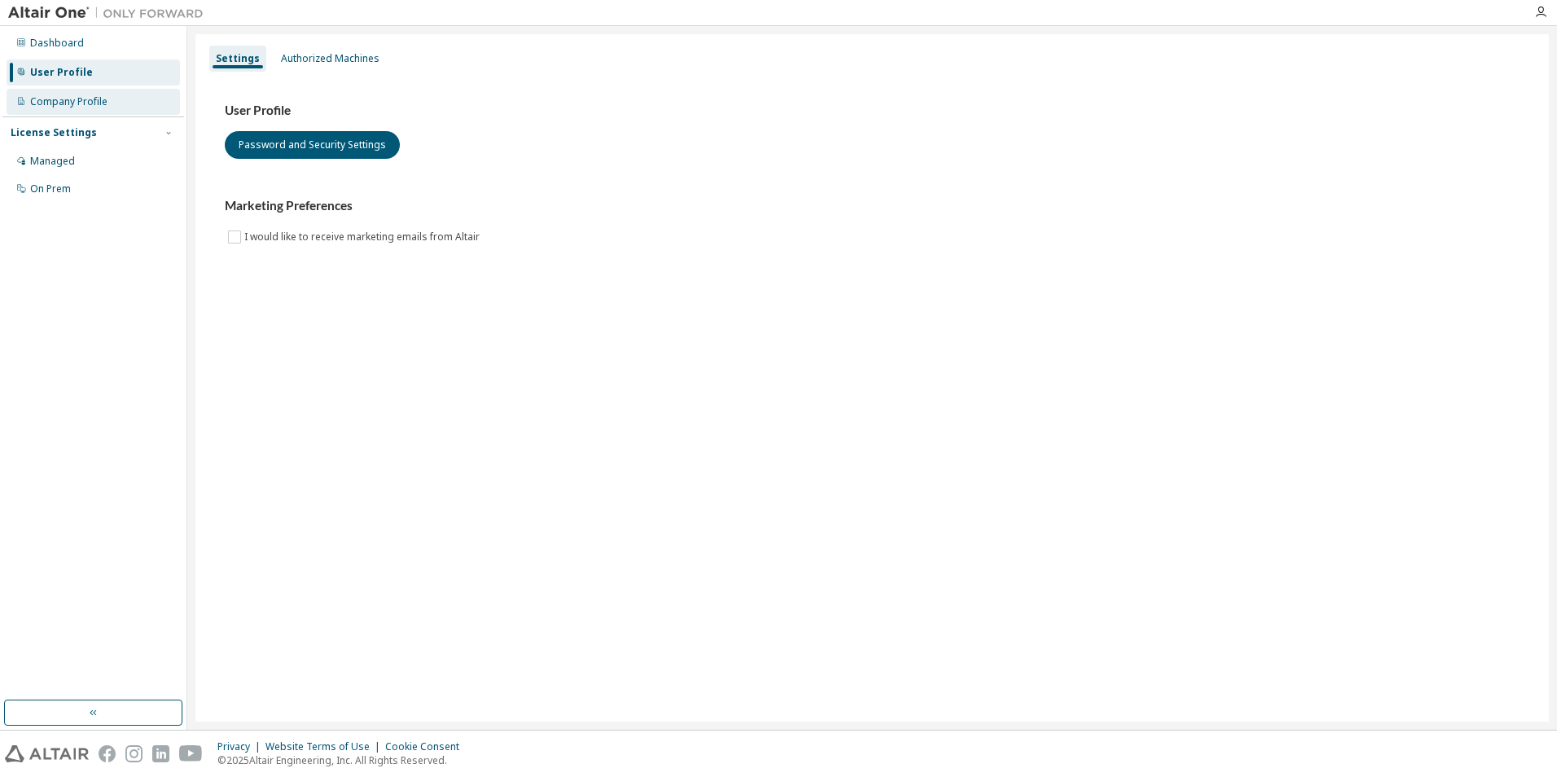
click at [64, 99] on div "Company Profile" at bounding box center [68, 101] width 77 height 13
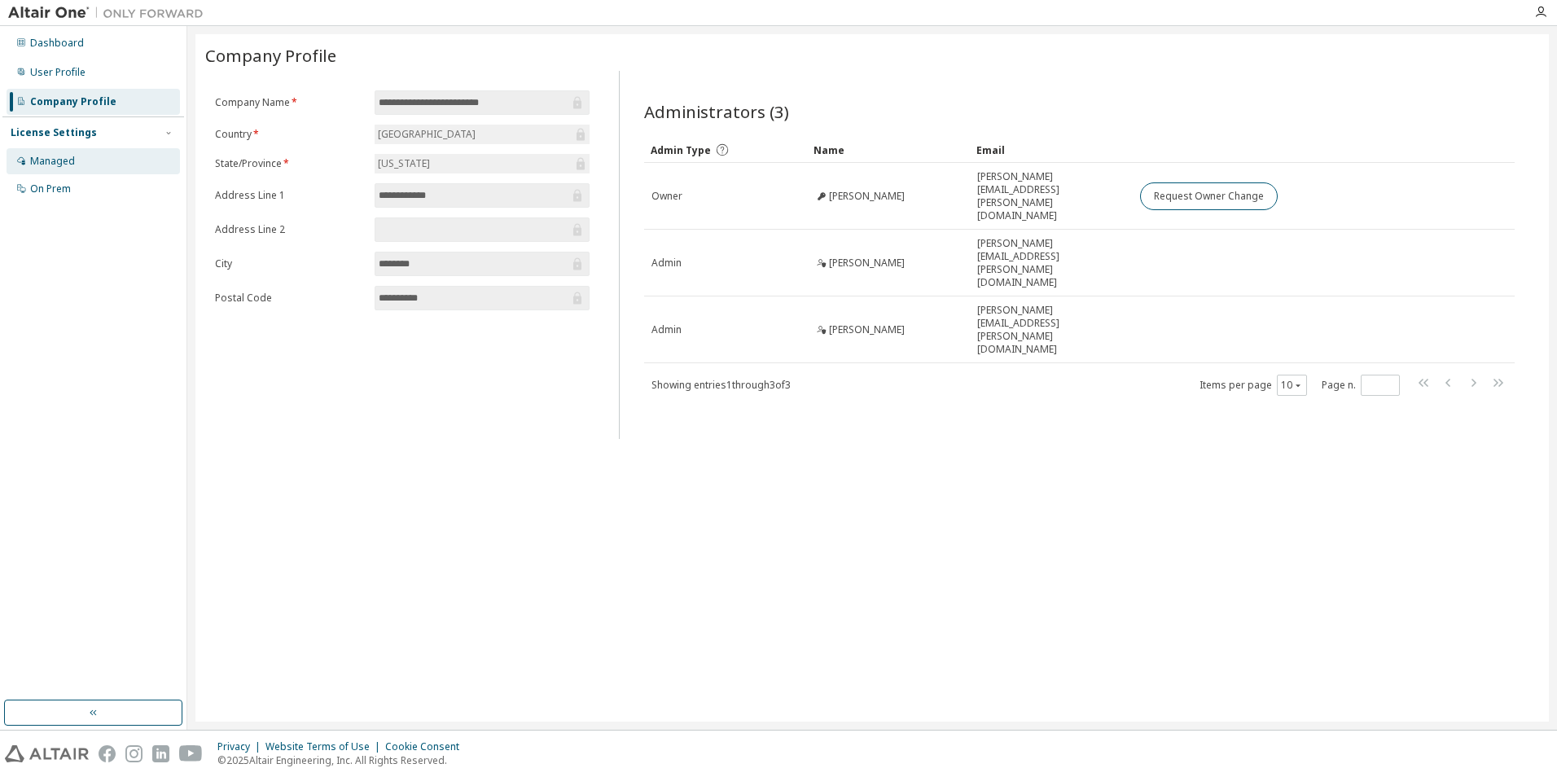
click at [47, 155] on div "Managed" at bounding box center [52, 161] width 45 height 13
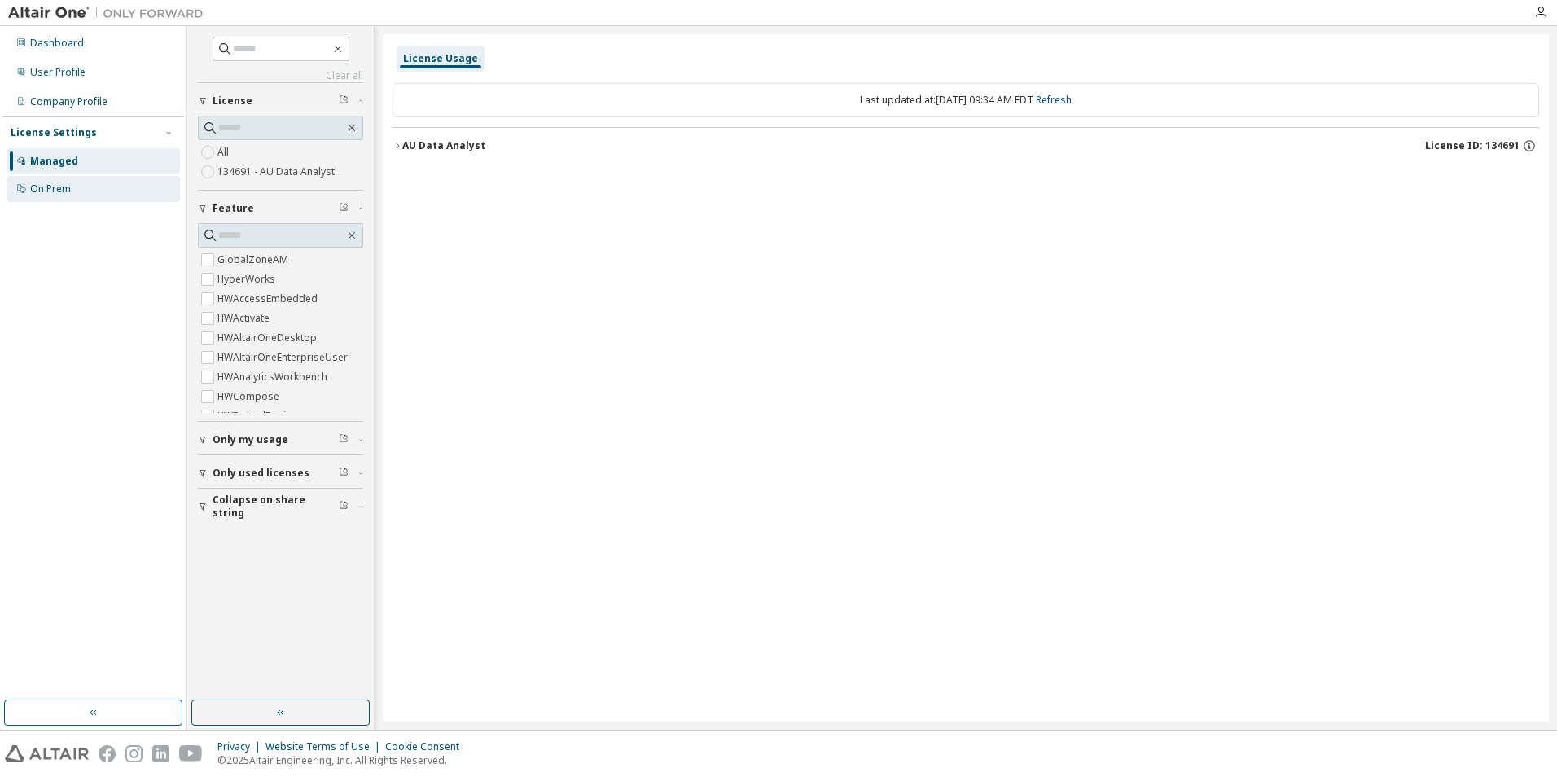
click at [56, 184] on div "On Prem" at bounding box center [50, 188] width 41 height 13
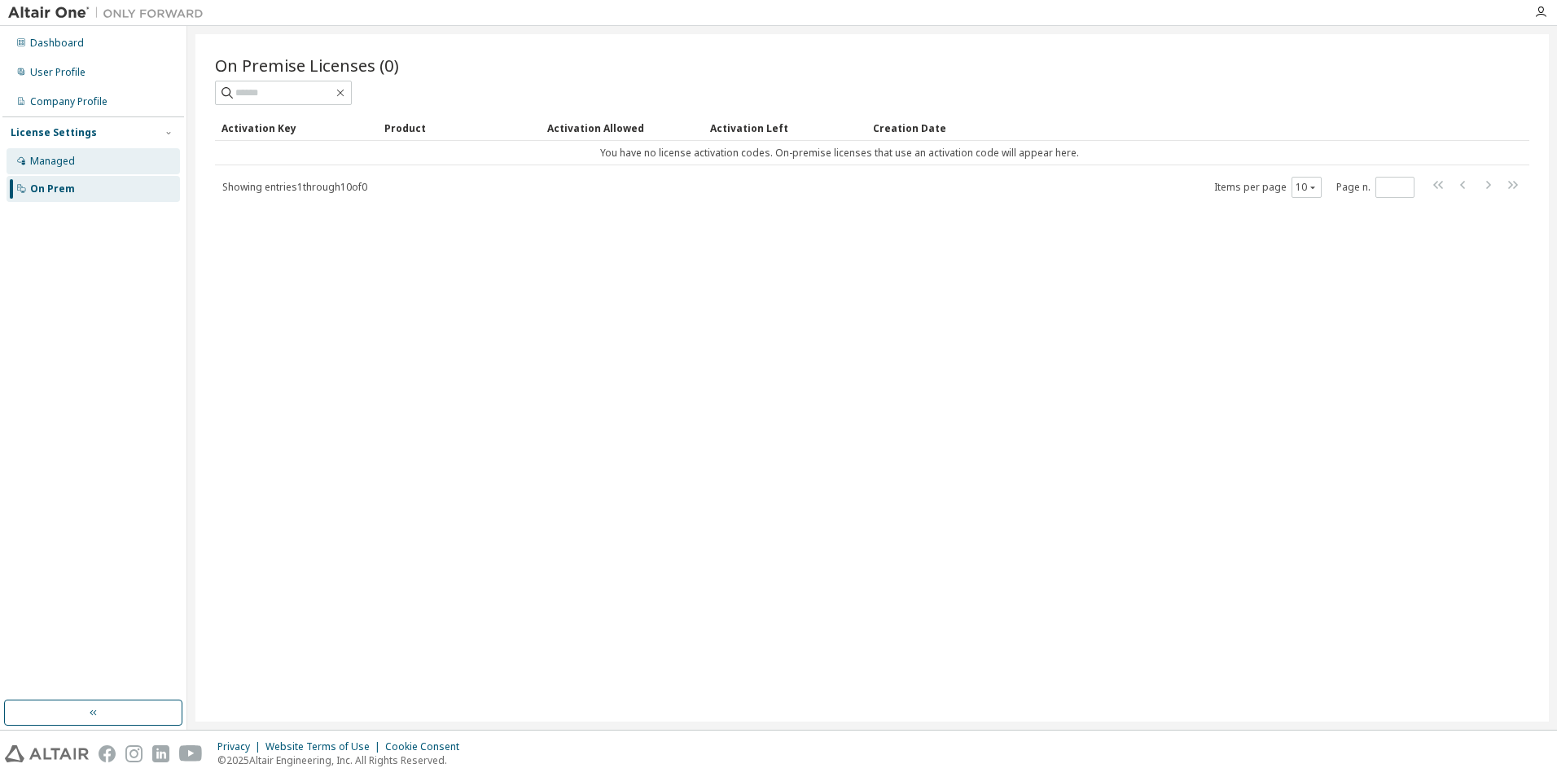
click at [56, 171] on div "Managed" at bounding box center [93, 161] width 173 height 26
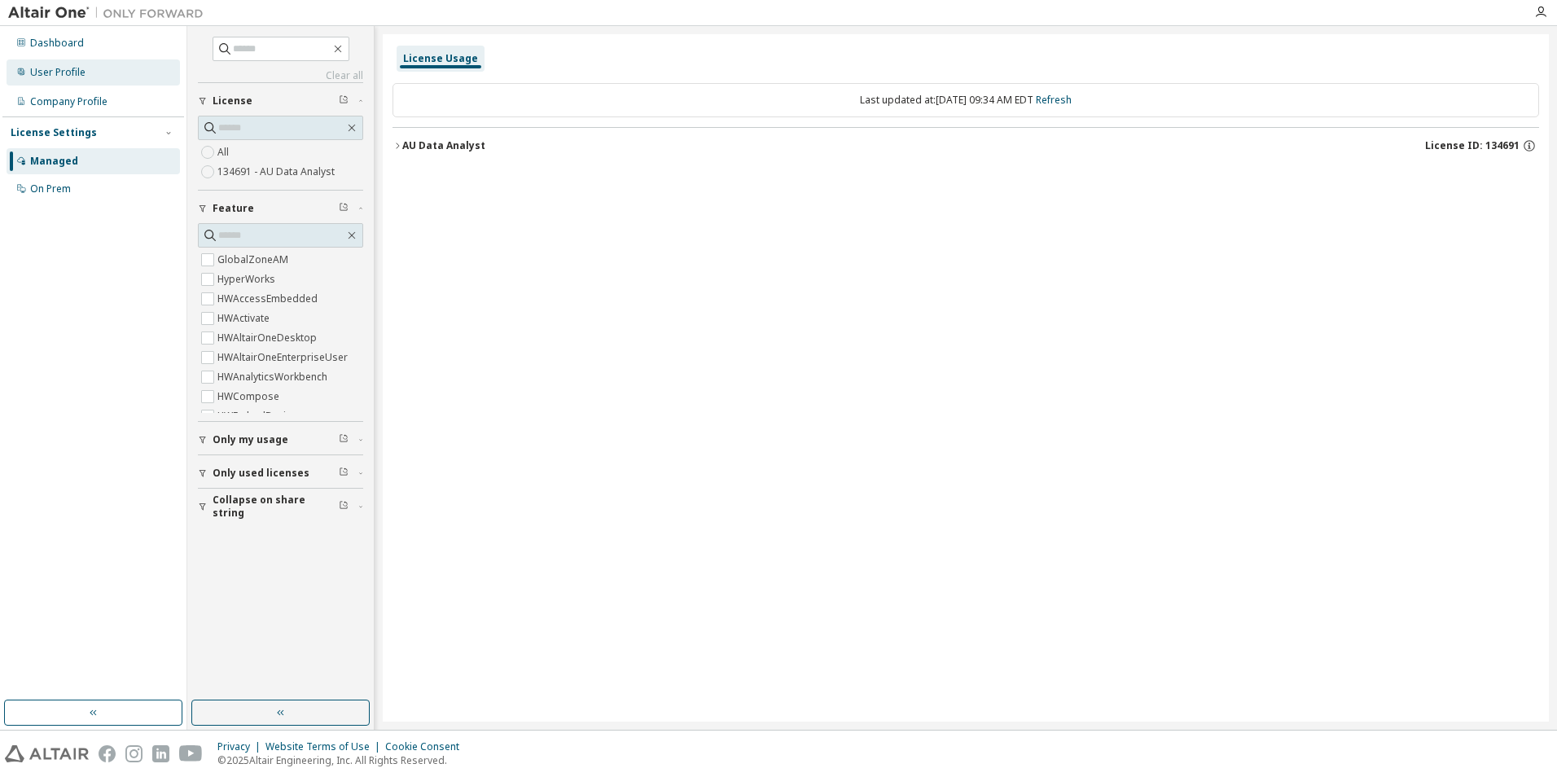
click at [81, 63] on div "User Profile" at bounding box center [93, 72] width 173 height 26
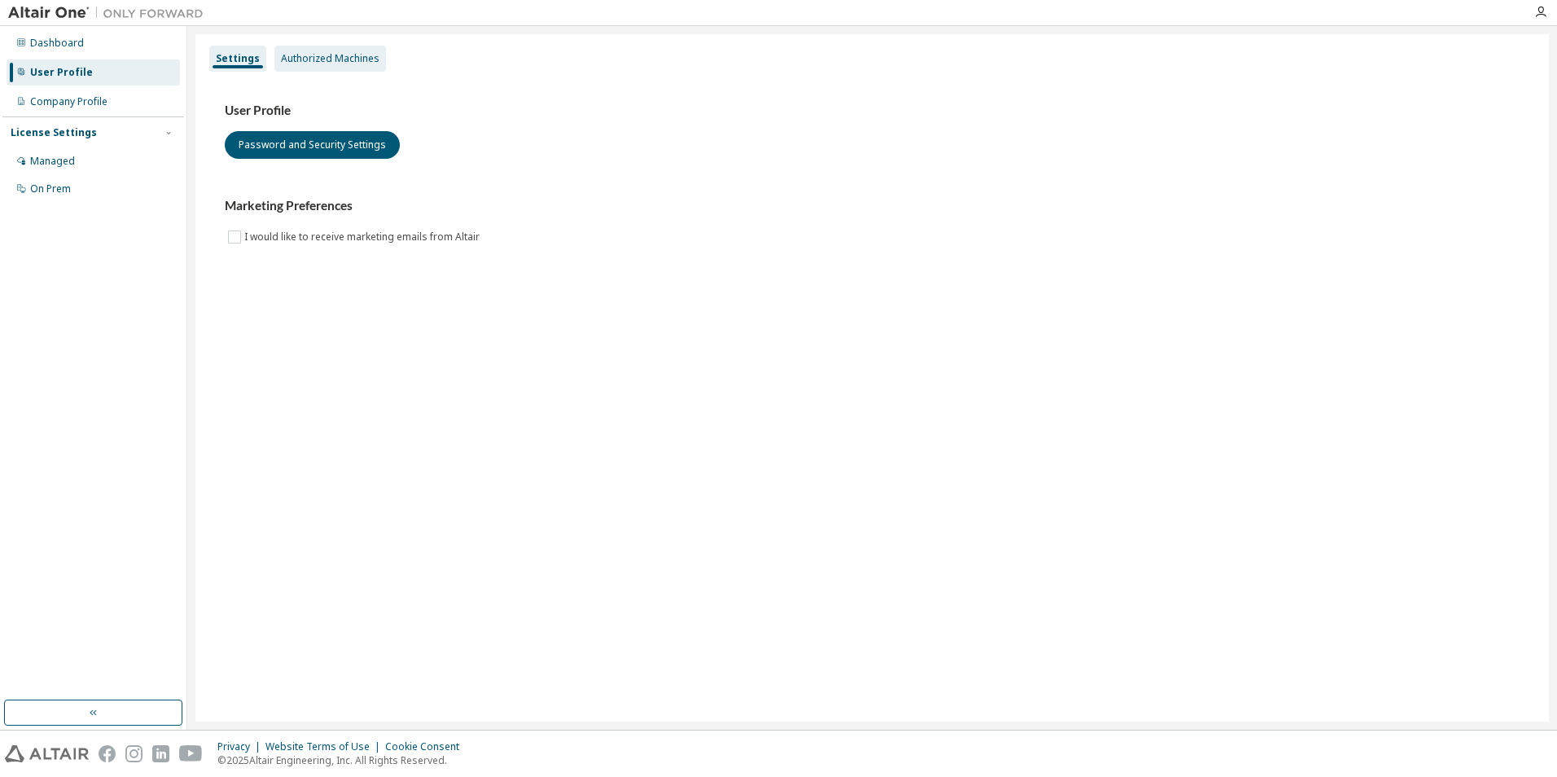
click at [331, 48] on div "Authorized Machines" at bounding box center [330, 59] width 112 height 26
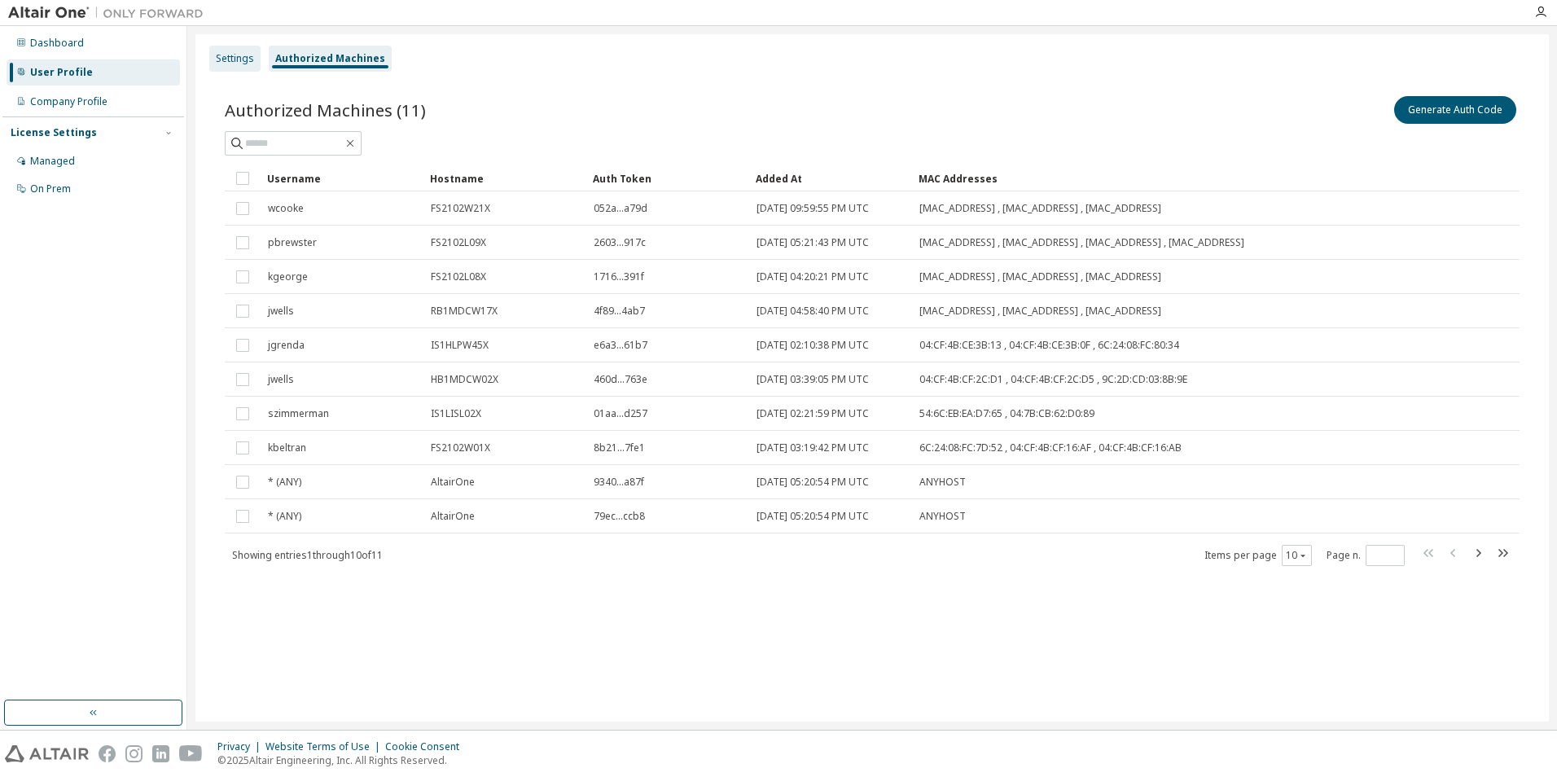
click at [238, 59] on div "Settings" at bounding box center [235, 58] width 38 height 13
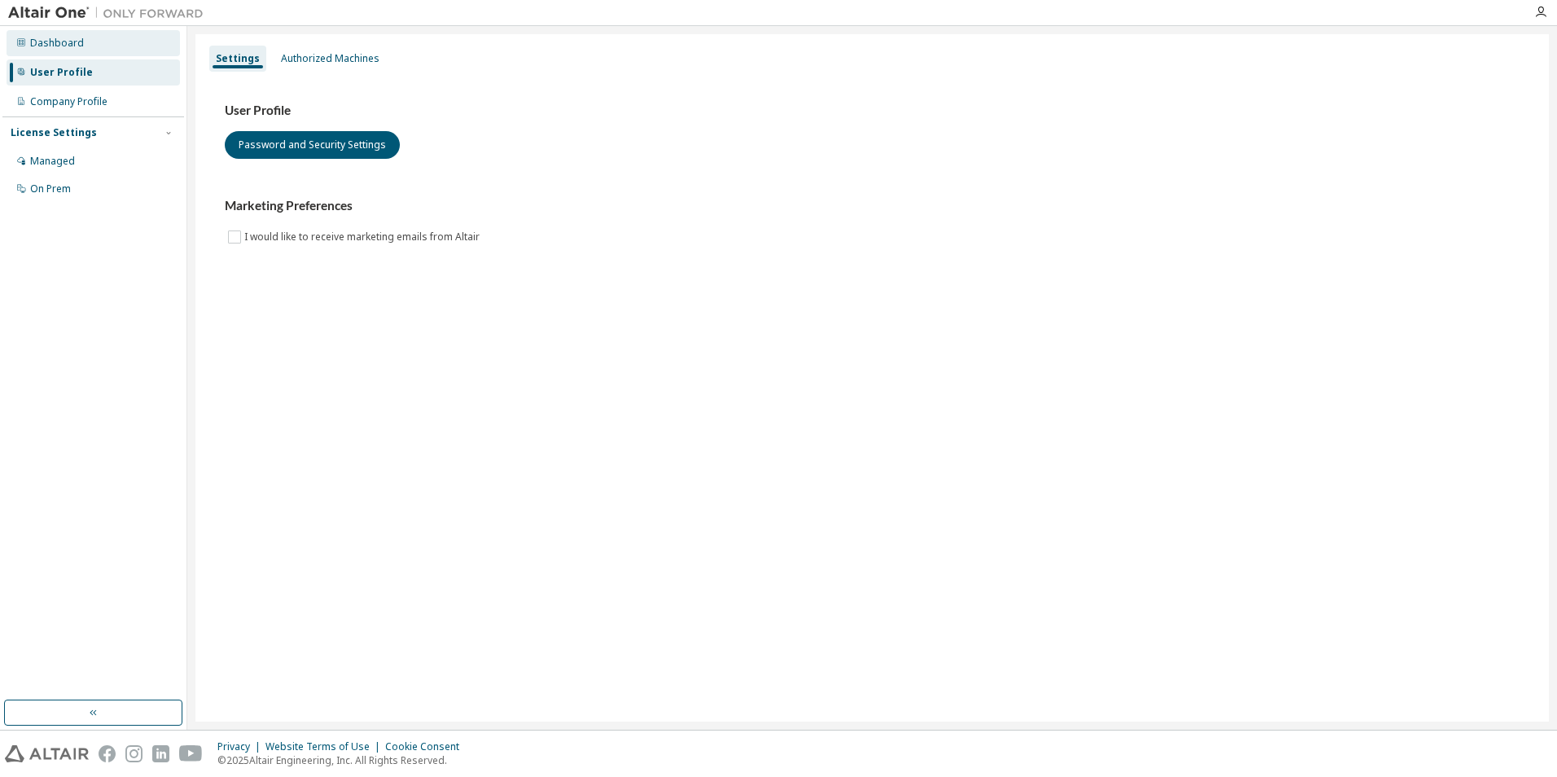
click at [74, 50] on div "Dashboard" at bounding box center [93, 43] width 173 height 26
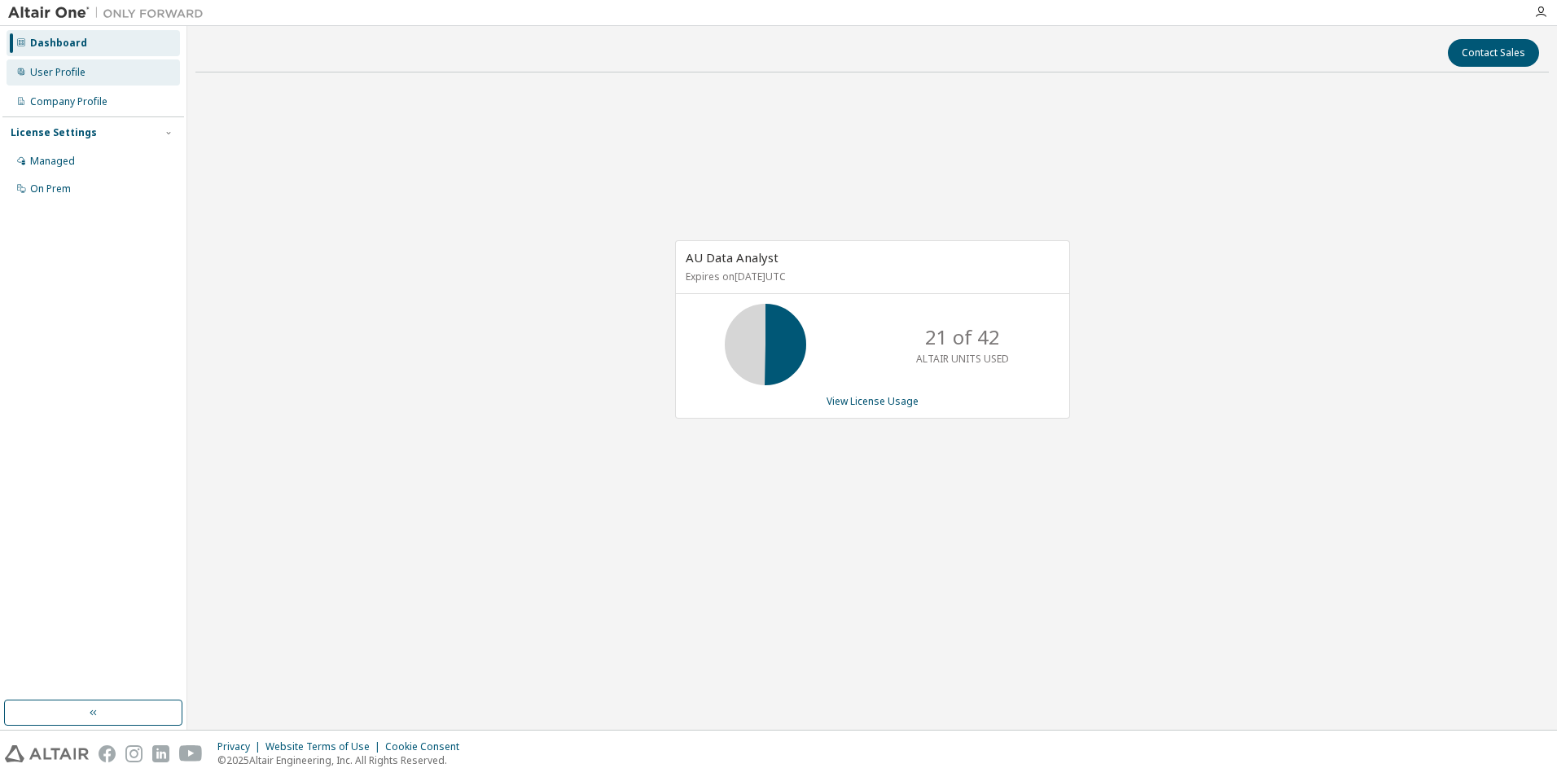
click at [64, 76] on div "User Profile" at bounding box center [57, 72] width 55 height 13
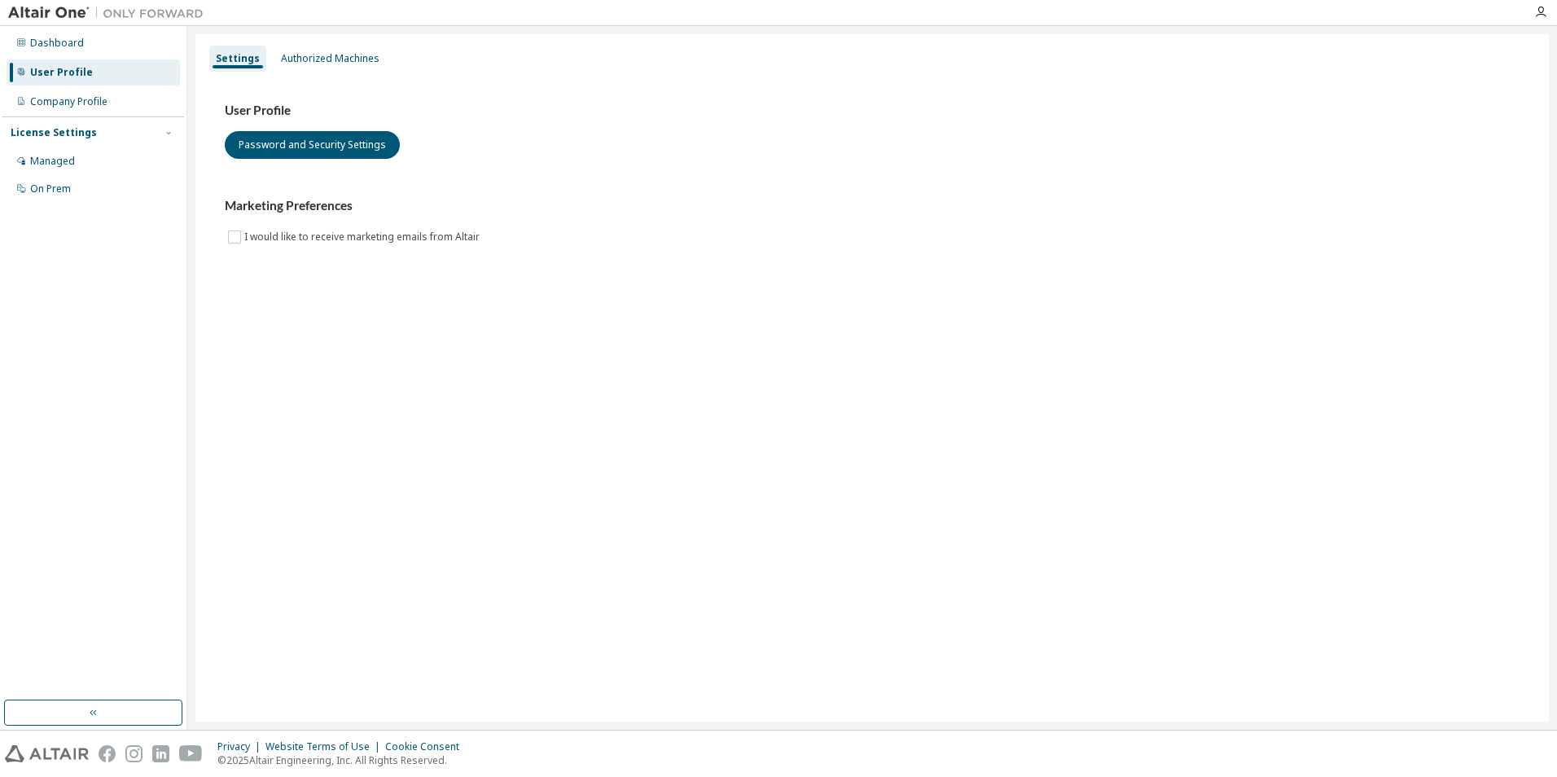
click at [928, 104] on h3 "User Profile" at bounding box center [872, 111] width 1295 height 16
click at [305, 58] on div "Authorized Machines" at bounding box center [330, 58] width 99 height 13
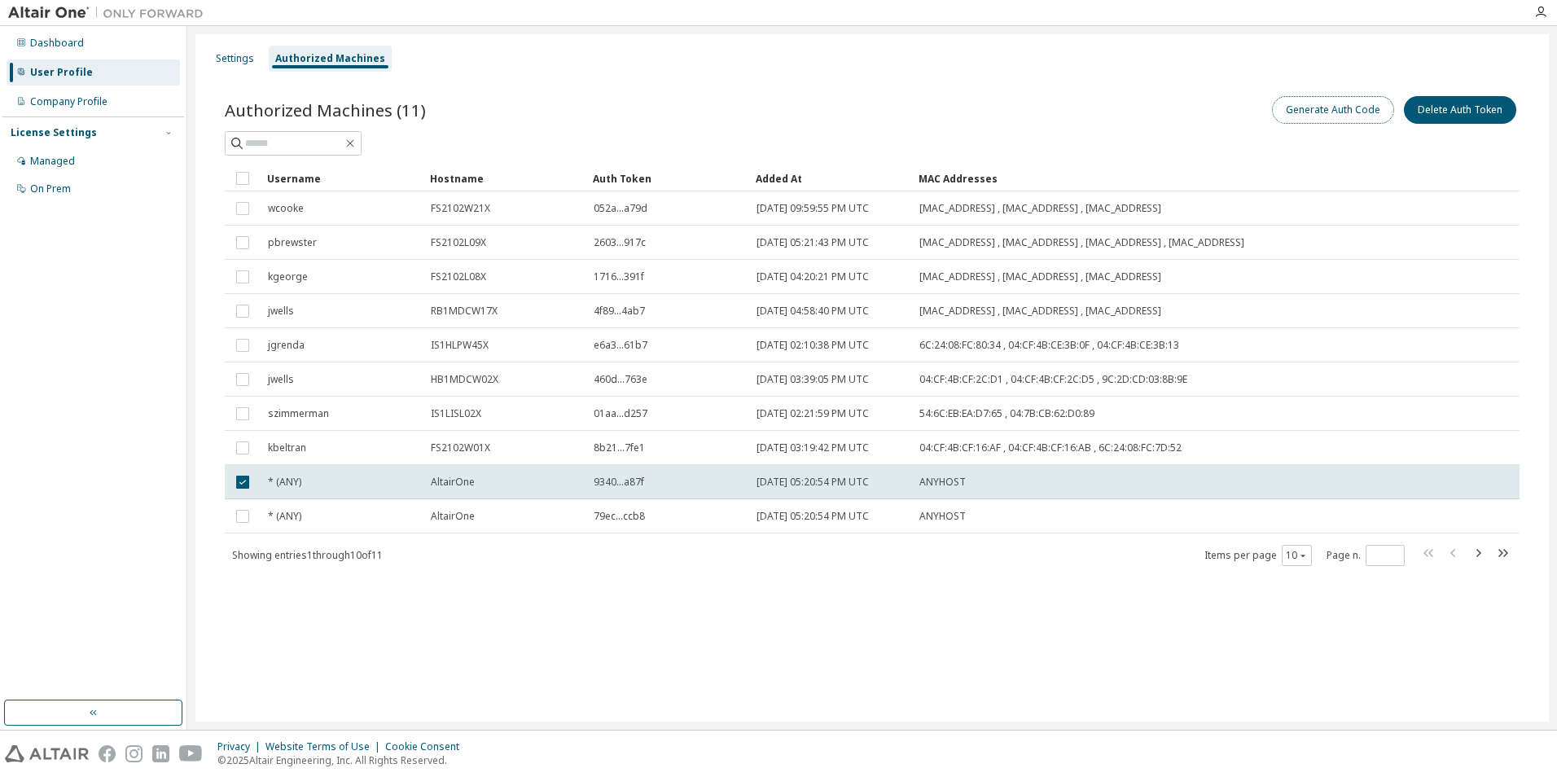
click at [1337, 111] on button "Generate Auth Code" at bounding box center [1333, 110] width 122 height 28
